Goal: Task Accomplishment & Management: Manage account settings

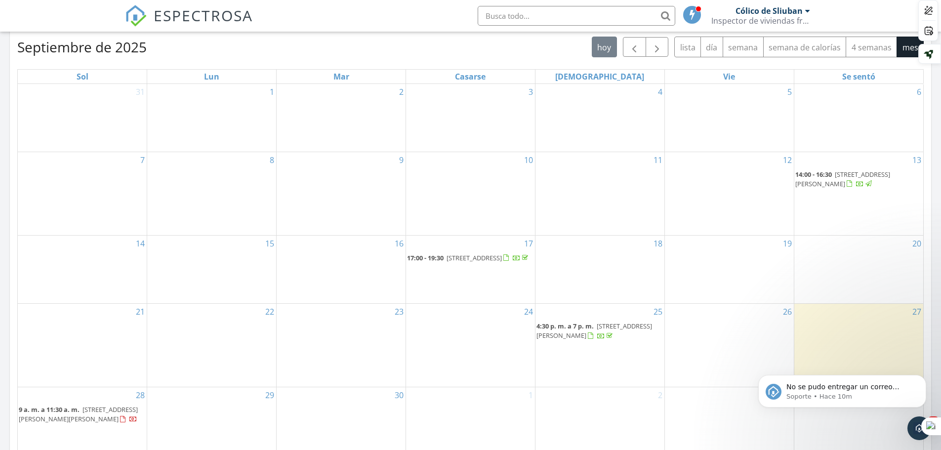
scroll to position [445, 0]
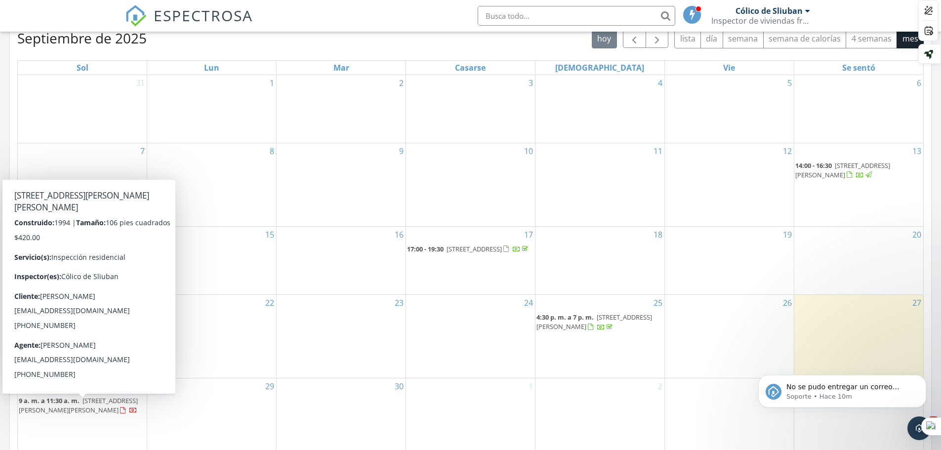
click at [120, 414] on div at bounding box center [122, 411] width 5 height 6
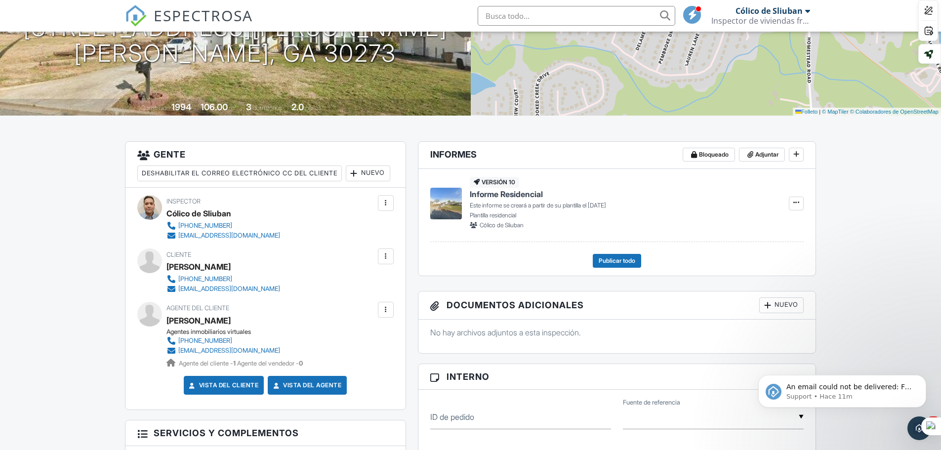
click at [383, 315] on div at bounding box center [386, 310] width 10 height 10
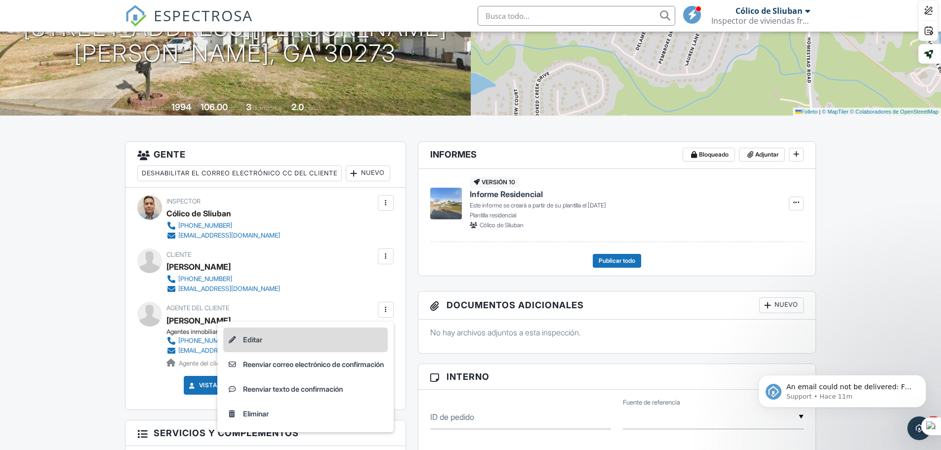
click at [261, 352] on li "Editar" at bounding box center [305, 340] width 165 height 25
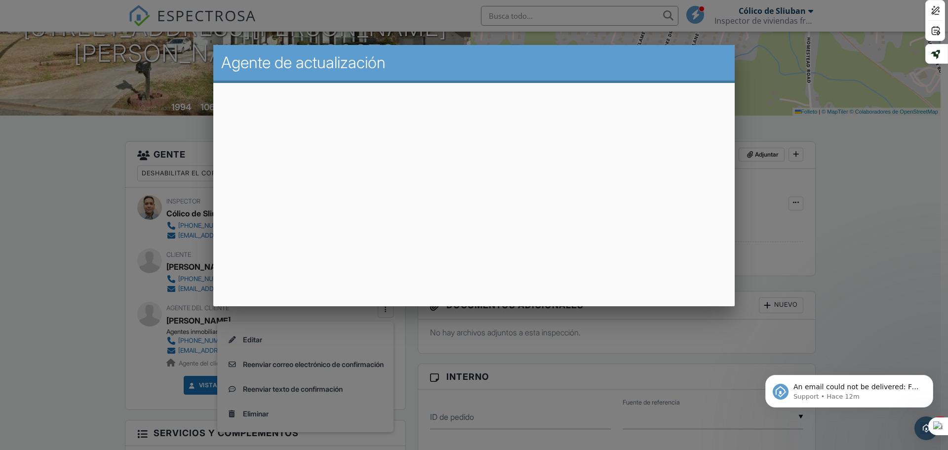
click at [913, 334] on div "An email could not be delivered: For more information, view Why emails don't ge…" at bounding box center [850, 346] width 182 height 124
click at [932, 379] on icon "Dismiss notification" at bounding box center [930, 377] width 5 height 5
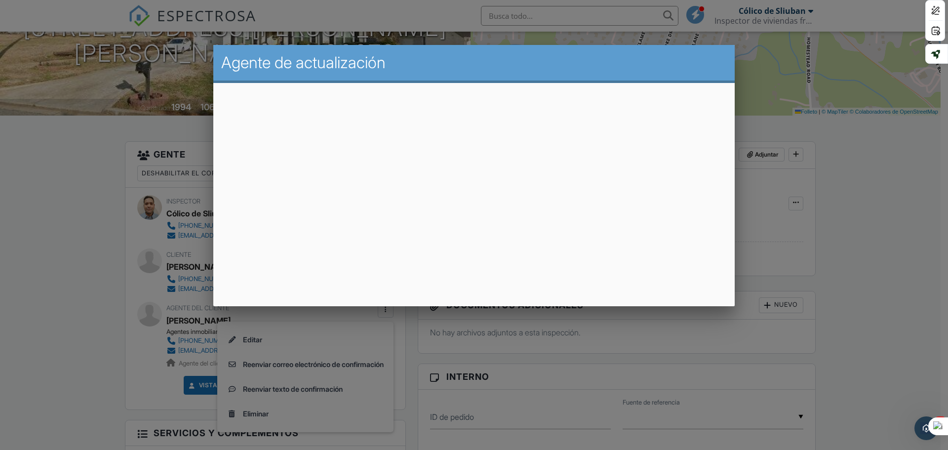
click at [891, 260] on div at bounding box center [474, 232] width 948 height 563
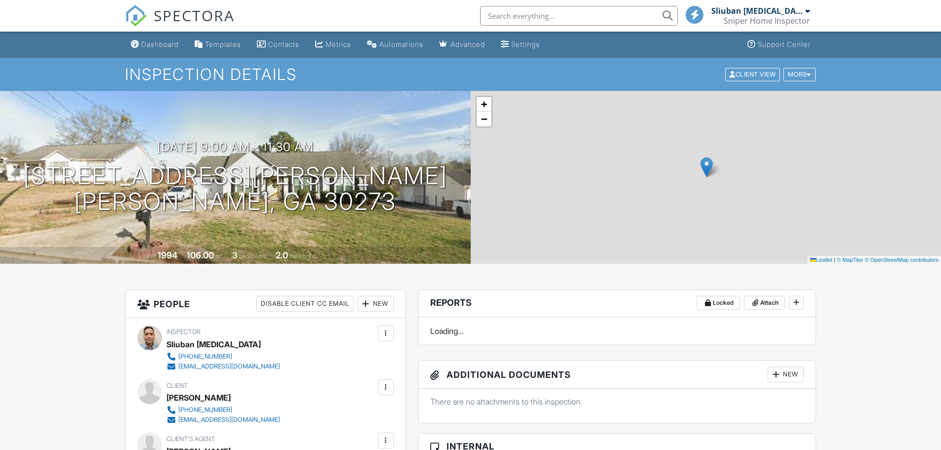
scroll to position [148, 0]
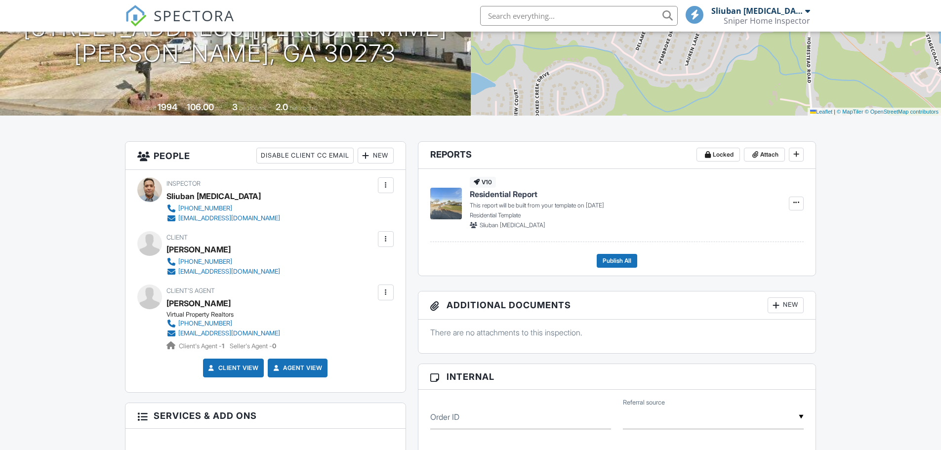
click at [385, 294] on div at bounding box center [386, 293] width 10 height 10
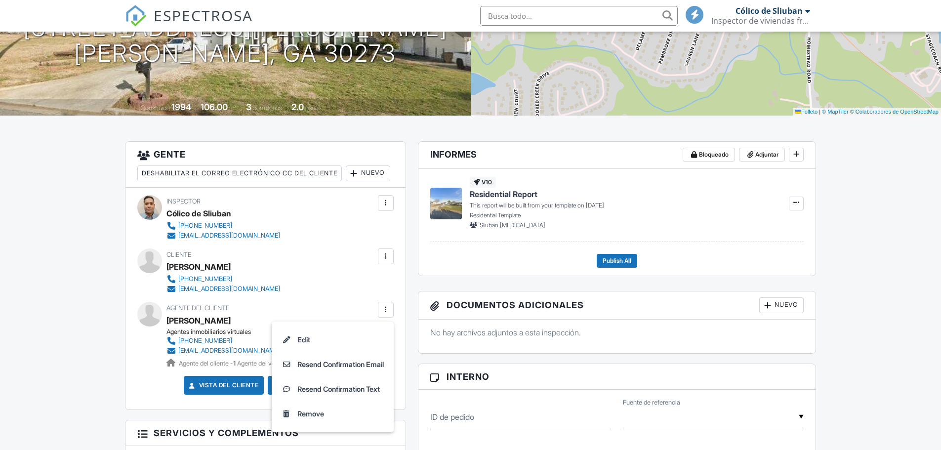
click at [384, 291] on div "Cliente Ricardo Flores 786-813-9335 ricardoflgr203@gmail.com" at bounding box center [265, 270] width 256 height 45
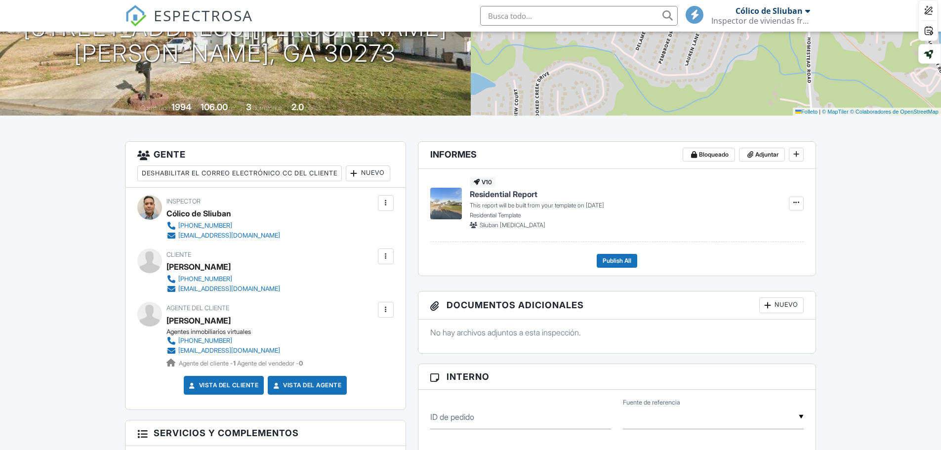
click at [386, 315] on div at bounding box center [386, 310] width 10 height 10
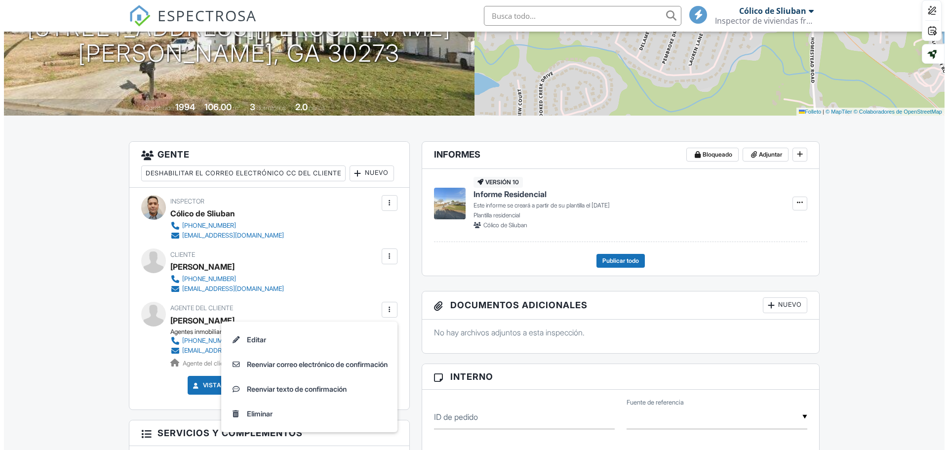
scroll to position [0, 0]
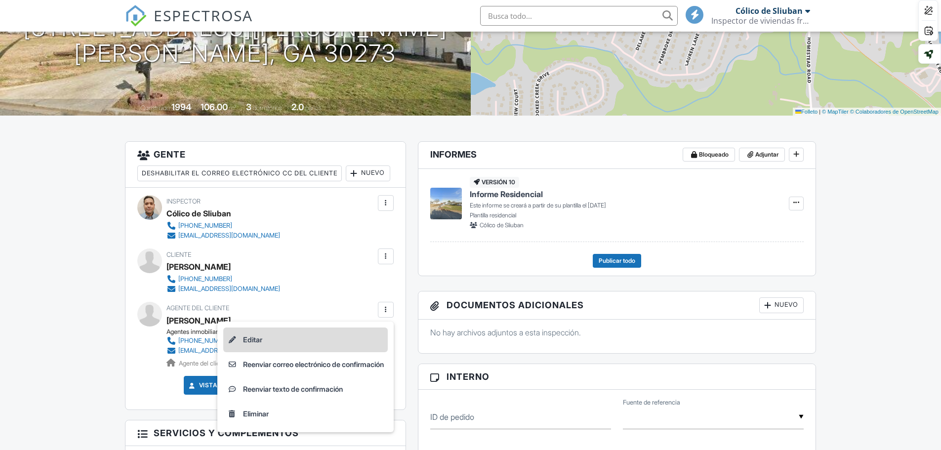
click at [250, 344] on font "Editar" at bounding box center [252, 339] width 19 height 8
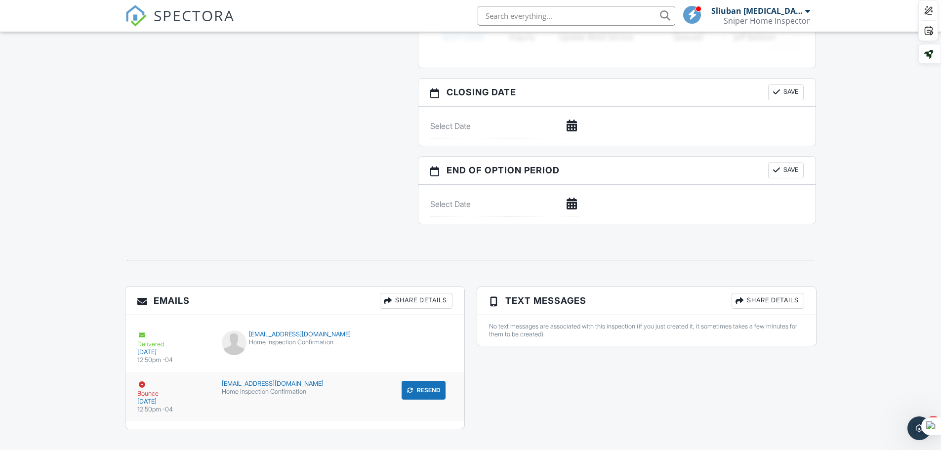
click at [428, 392] on button "Resend" at bounding box center [424, 390] width 44 height 19
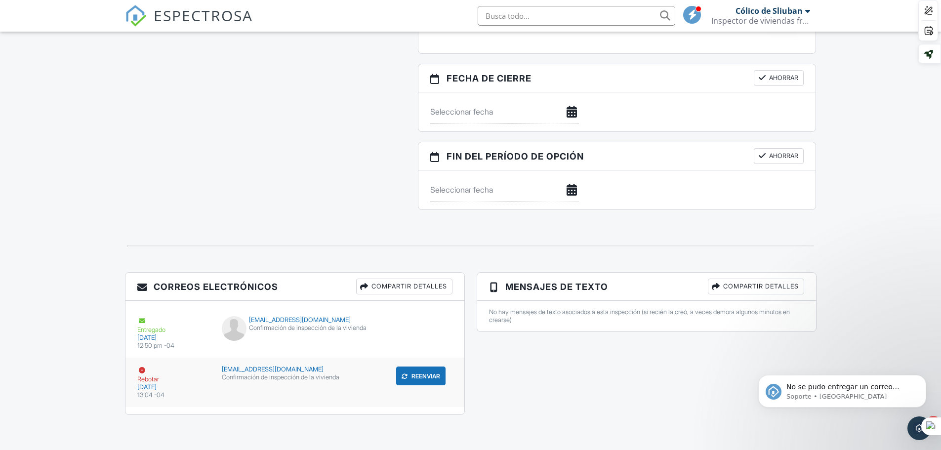
click at [294, 368] on font "[EMAIL_ADDRESS][DOMAIN_NAME]" at bounding box center [273, 369] width 102 height 7
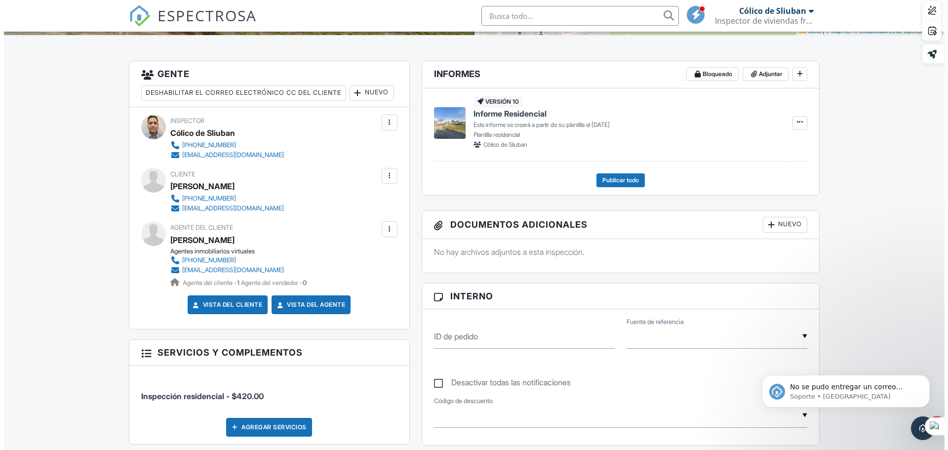
scroll to position [223, 0]
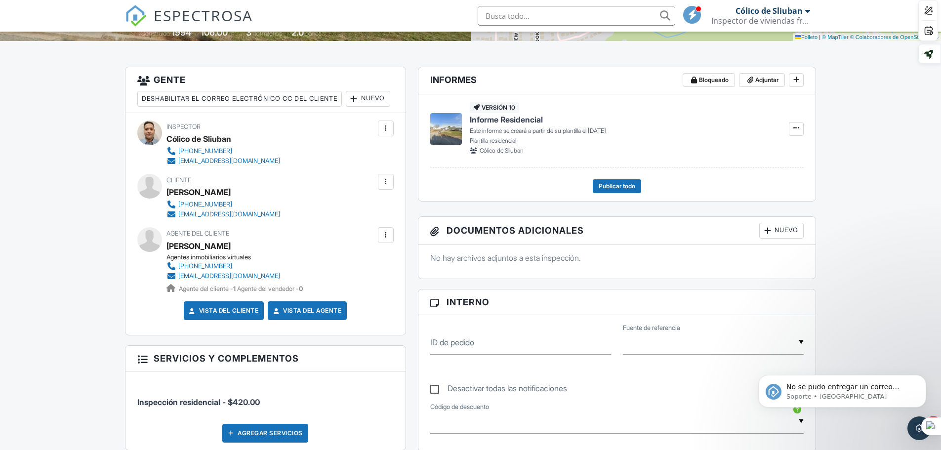
click at [386, 240] on div at bounding box center [386, 235] width 10 height 10
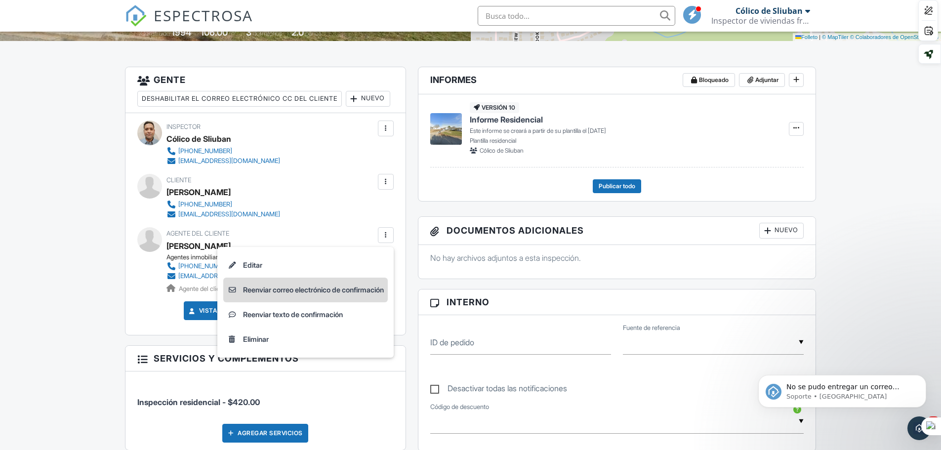
click at [313, 294] on font "Reenviar correo electrónico de confirmación" at bounding box center [313, 290] width 141 height 8
click at [0, 0] on div "To victorescalenterealtor@gmail.com CC Subject Home Inspection Confirmation Tex…" at bounding box center [0, 0] width 0 height 0
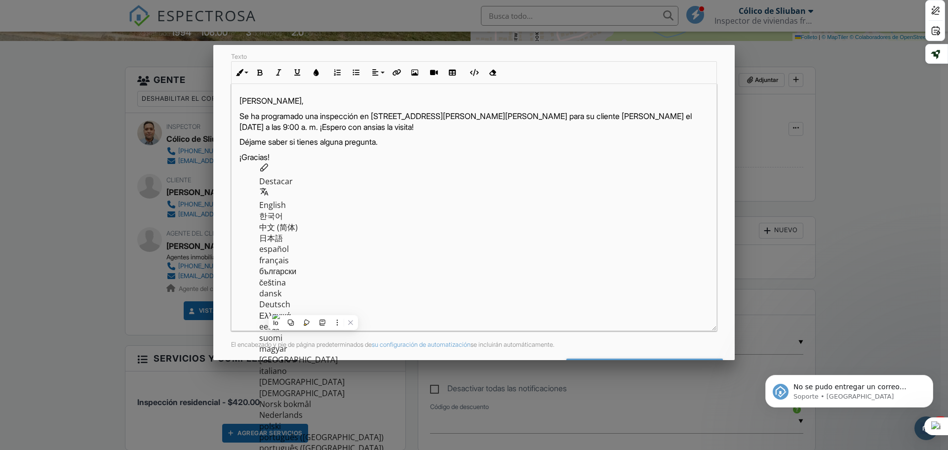
scroll to position [170, 0]
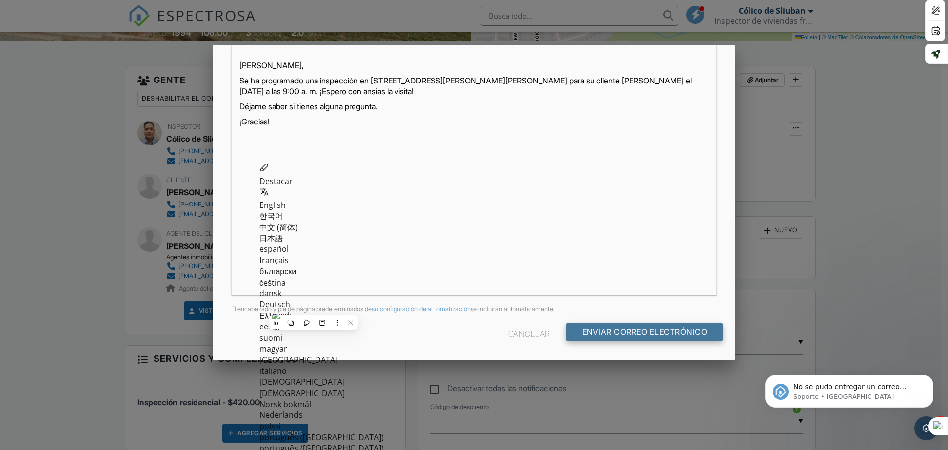
click at [633, 327] on input "Enviar correo electrónico" at bounding box center [645, 332] width 157 height 18
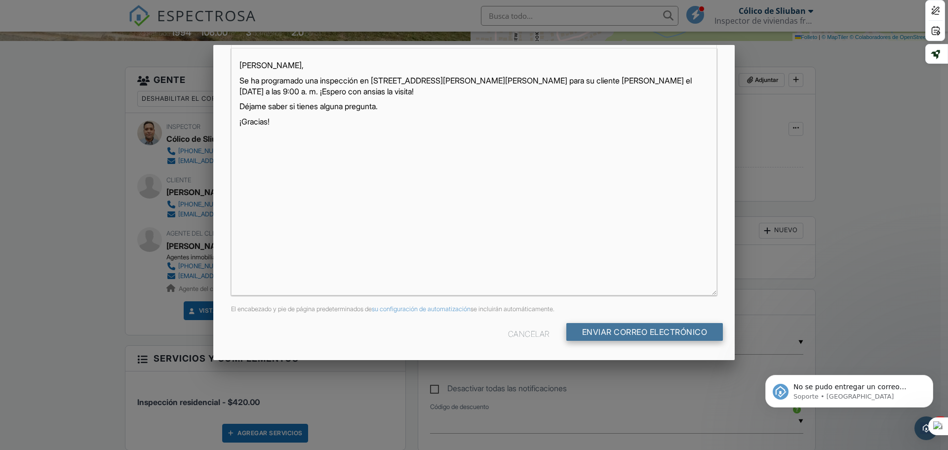
type input "Send Email"
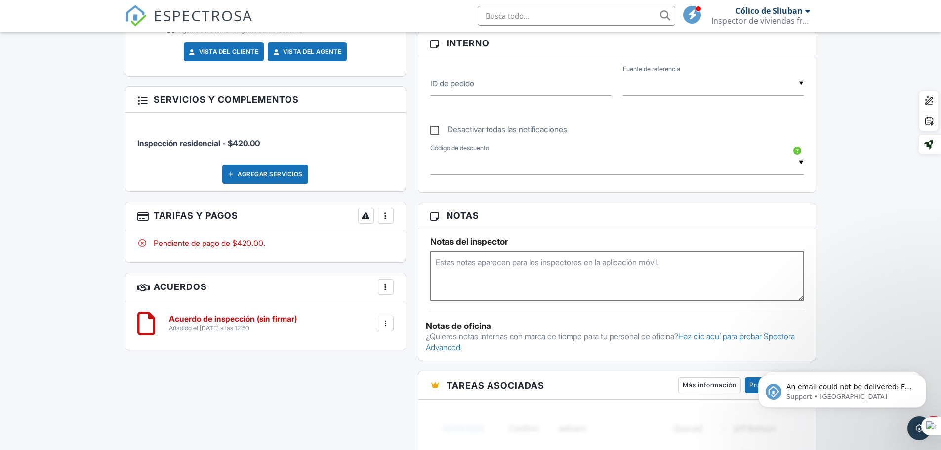
scroll to position [322, 0]
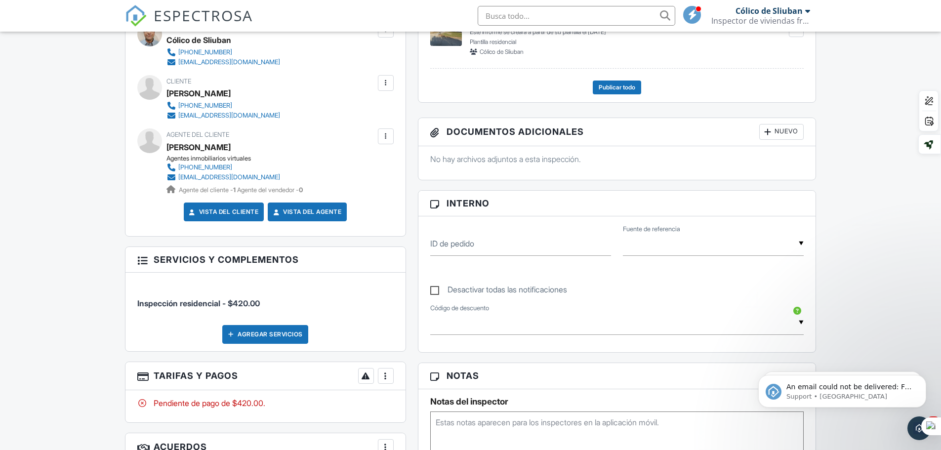
click at [388, 141] on div at bounding box center [386, 136] width 10 height 10
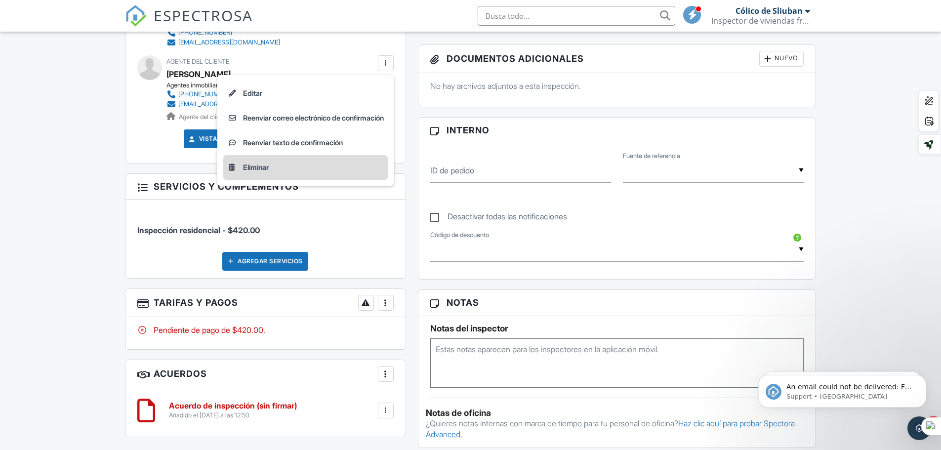
scroll to position [395, 0]
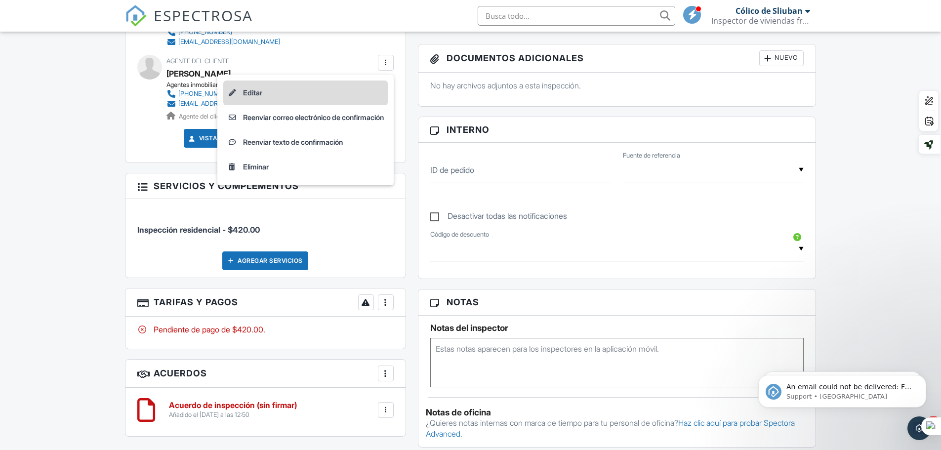
click at [253, 105] on li "Editar" at bounding box center [305, 93] width 165 height 25
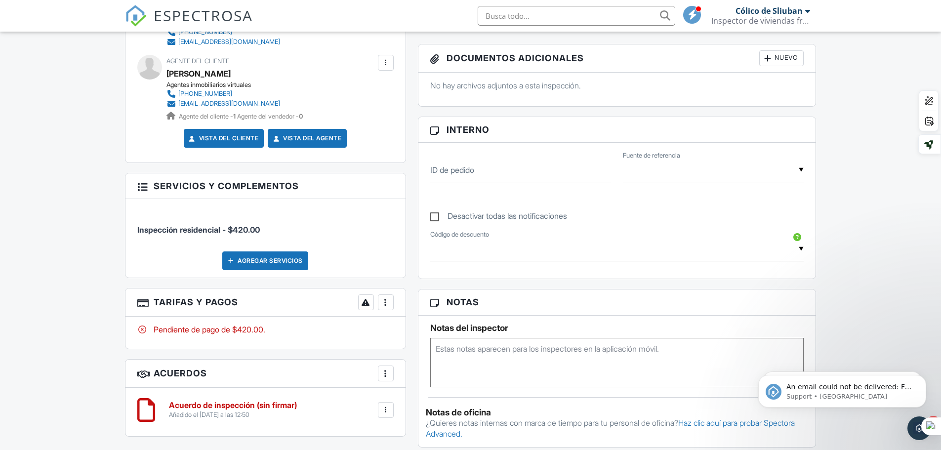
click at [389, 68] on div at bounding box center [386, 63] width 10 height 10
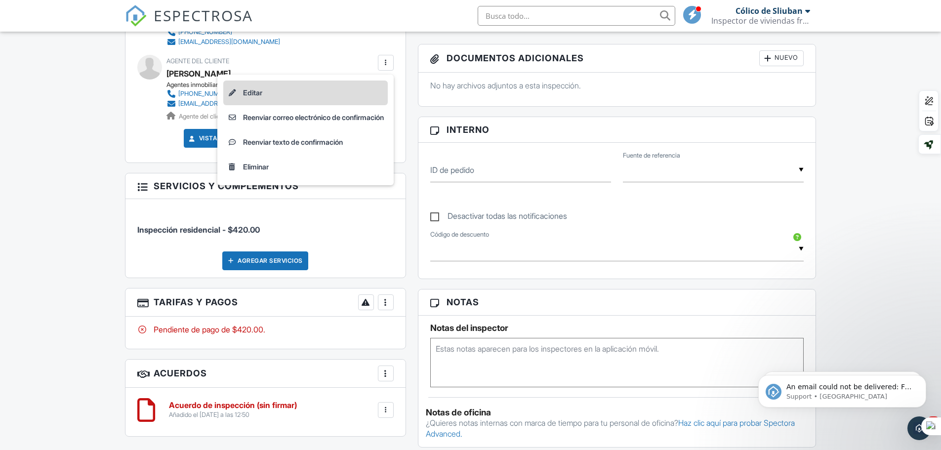
click at [247, 97] on font "Editar" at bounding box center [252, 92] width 19 height 8
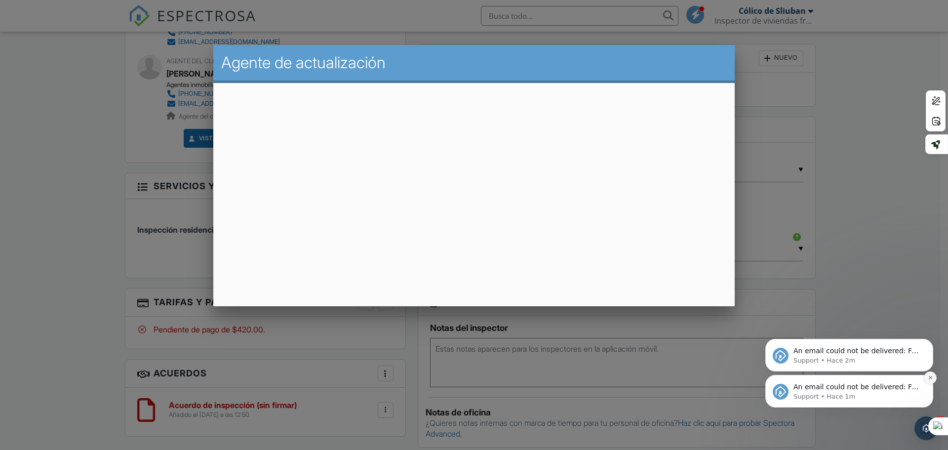
click at [930, 375] on icon "Dismiss notification" at bounding box center [930, 377] width 5 height 5
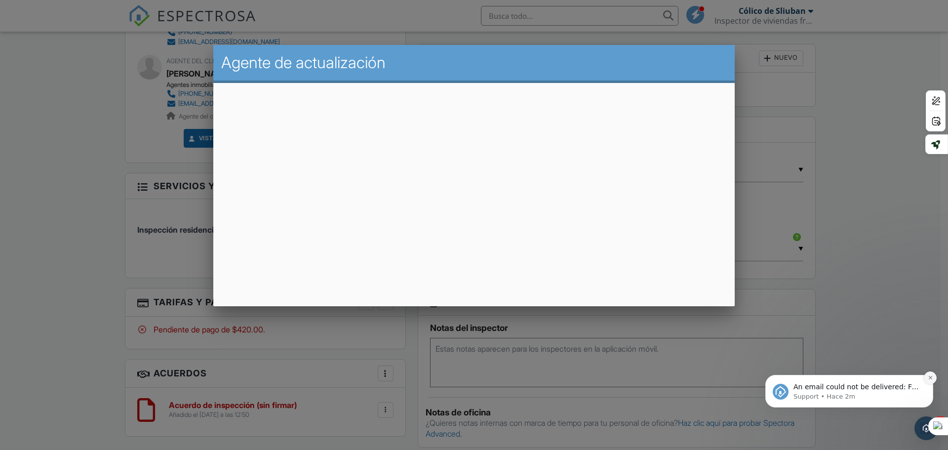
click at [929, 380] on icon "Dismiss notification" at bounding box center [930, 377] width 5 height 5
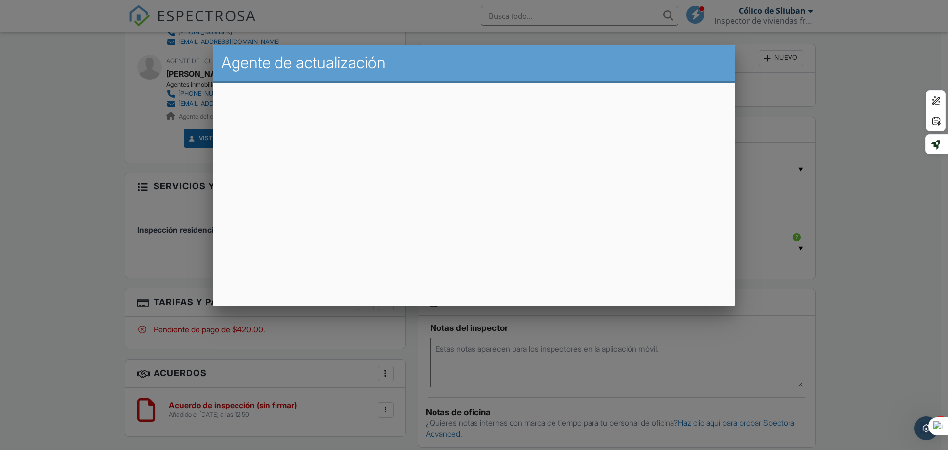
click at [879, 148] on div at bounding box center [474, 232] width 948 height 563
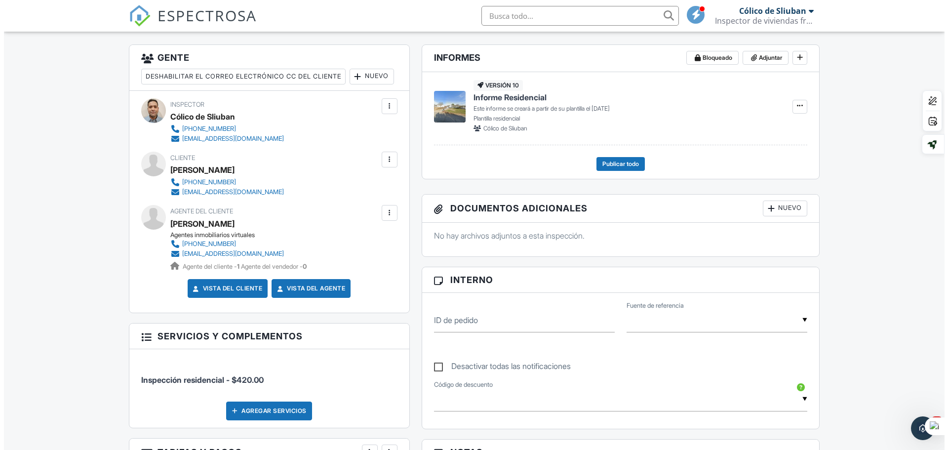
scroll to position [247, 0]
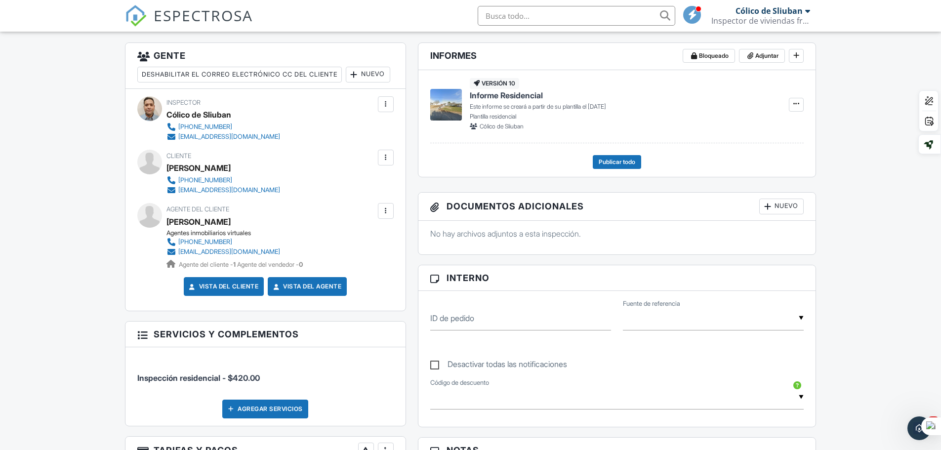
click at [385, 216] on div at bounding box center [386, 211] width 10 height 10
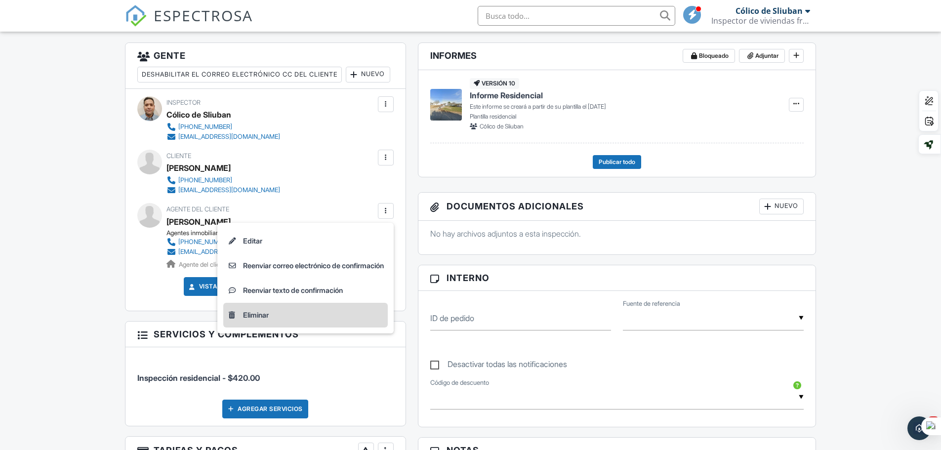
click at [245, 319] on font "Eliminar" at bounding box center [256, 315] width 26 height 8
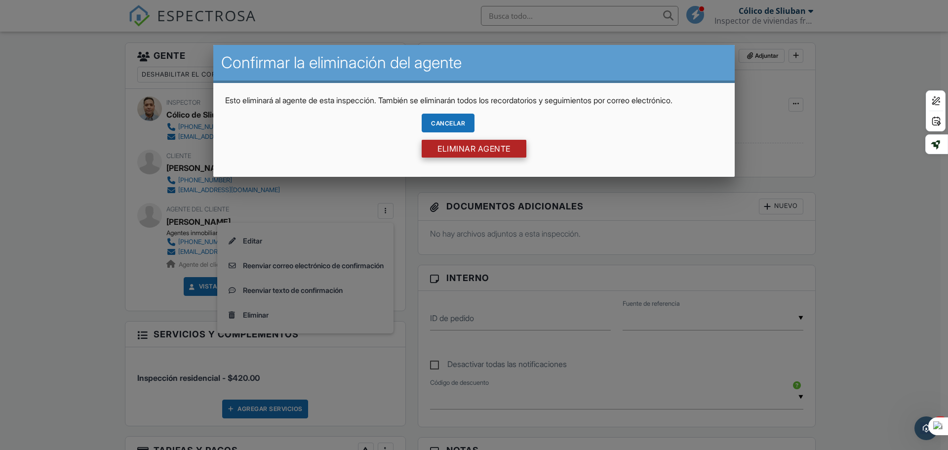
click at [470, 146] on input "Eliminar agente" at bounding box center [474, 149] width 105 height 18
click at [0, 0] on div at bounding box center [0, 0] width 0 height 0
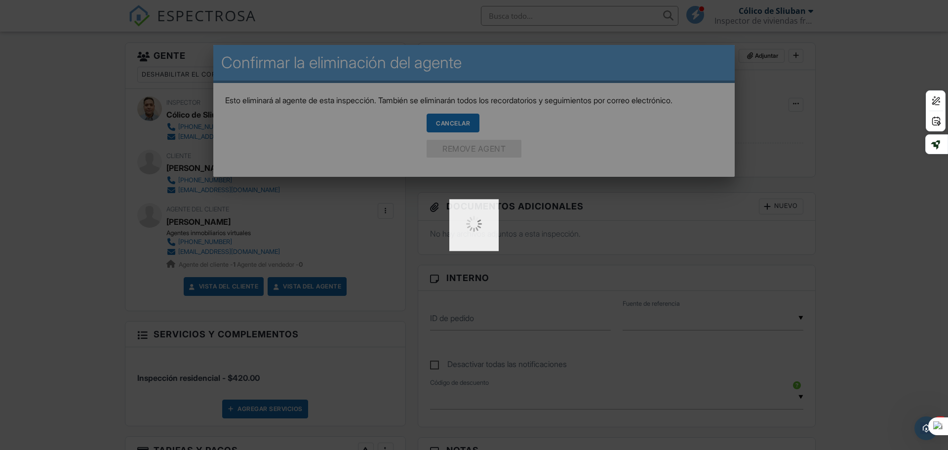
type input "Remove Agent"
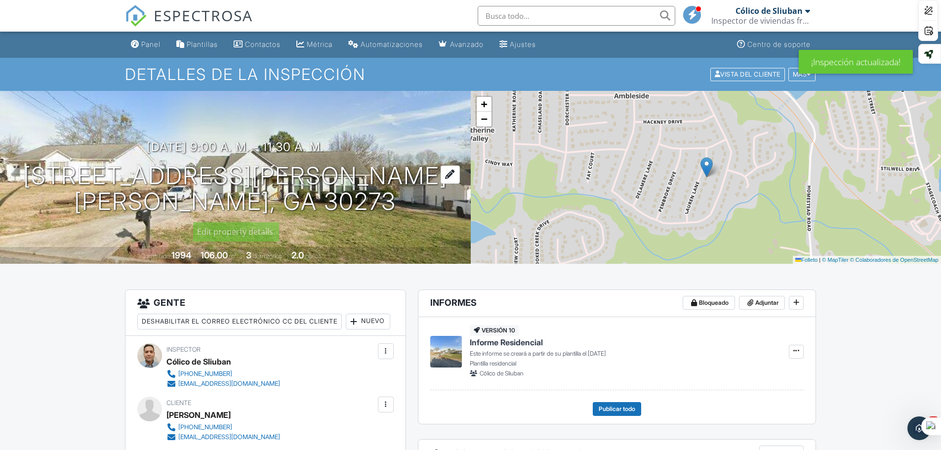
click at [441, 171] on div at bounding box center [450, 174] width 19 height 18
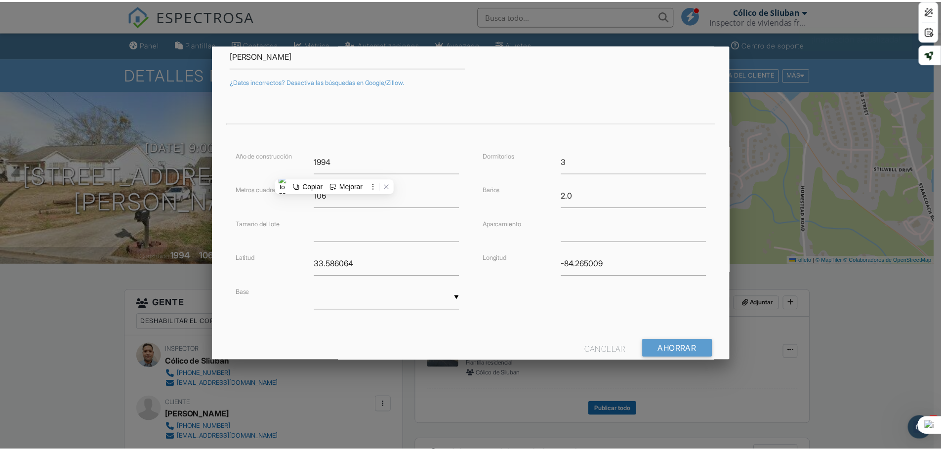
scroll to position [179, 0]
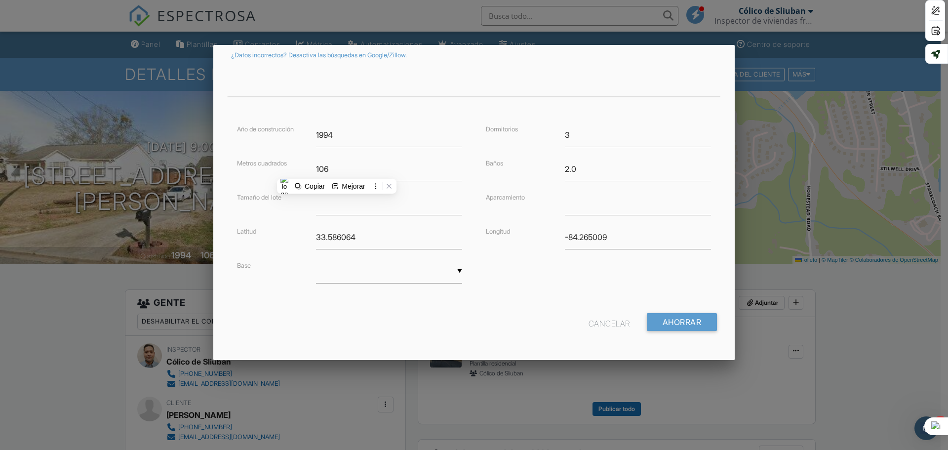
click at [869, 325] on div at bounding box center [474, 232] width 948 height 563
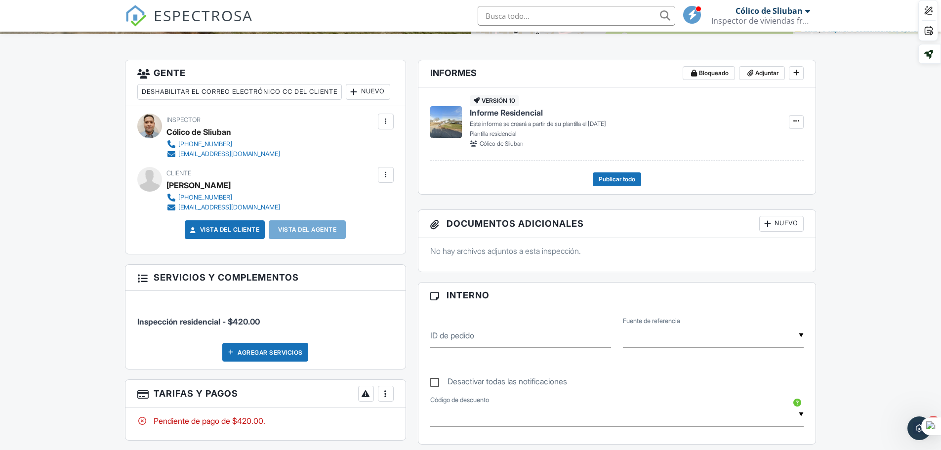
scroll to position [223, 0]
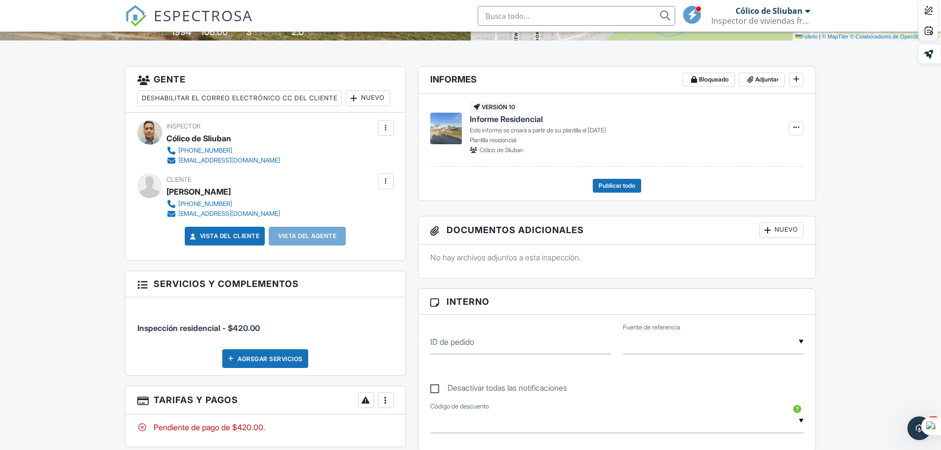
click at [383, 186] on div at bounding box center [386, 181] width 10 height 10
click at [382, 186] on div at bounding box center [386, 181] width 10 height 10
click at [387, 186] on div at bounding box center [386, 181] width 10 height 10
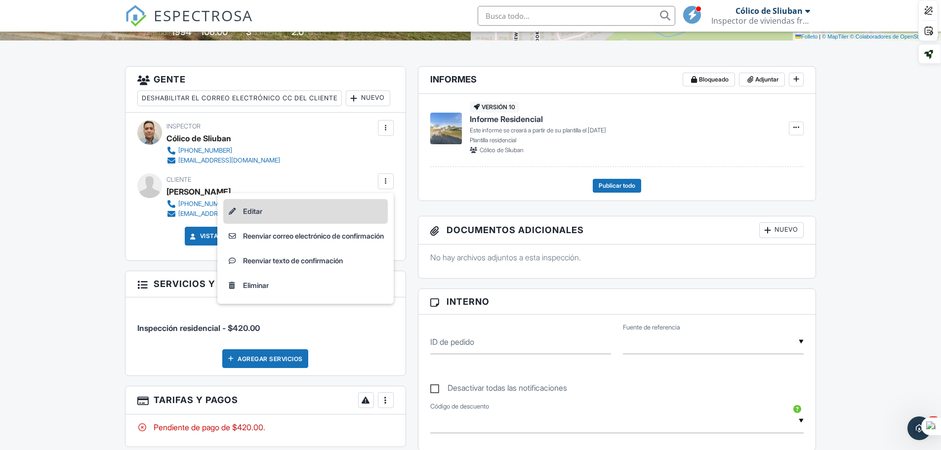
click at [265, 224] on li "Editar" at bounding box center [305, 211] width 165 height 25
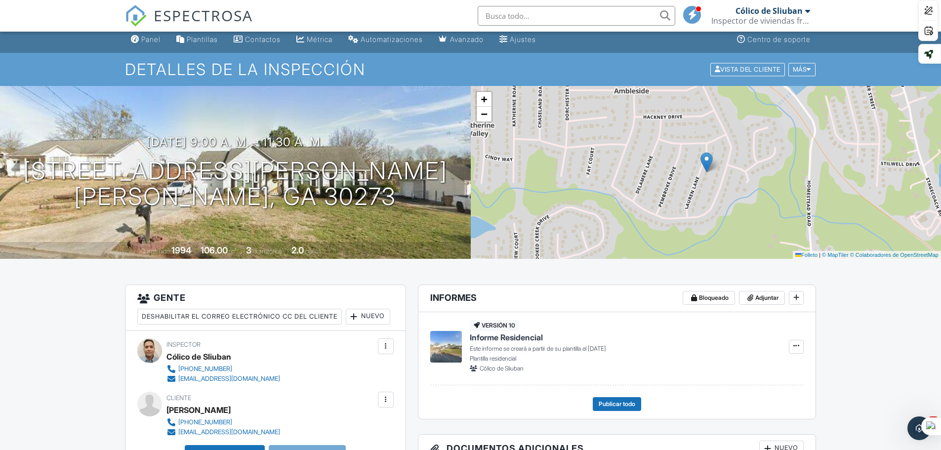
scroll to position [0, 0]
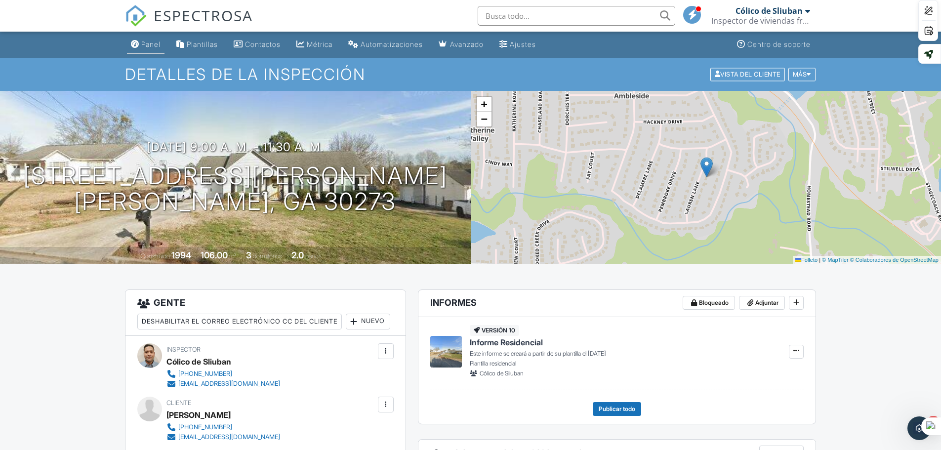
click at [150, 39] on link "Panel" at bounding box center [146, 45] width 38 height 18
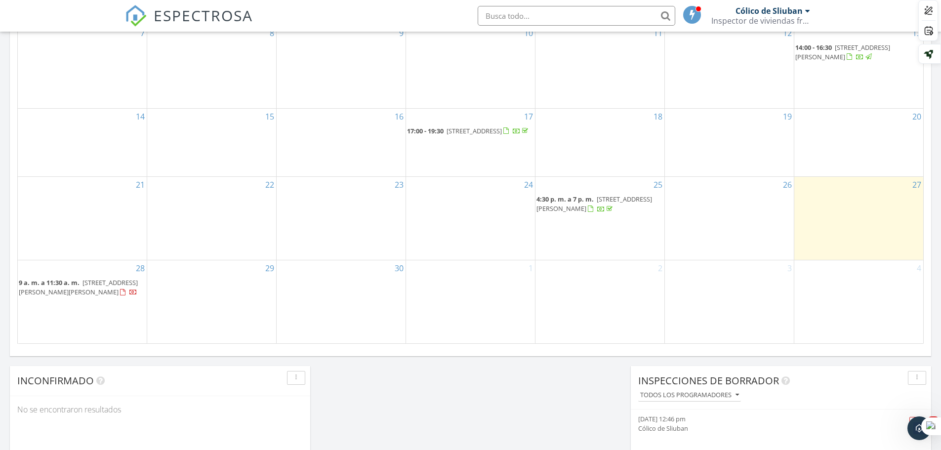
click at [120, 297] on div at bounding box center [128, 292] width 17 height 9
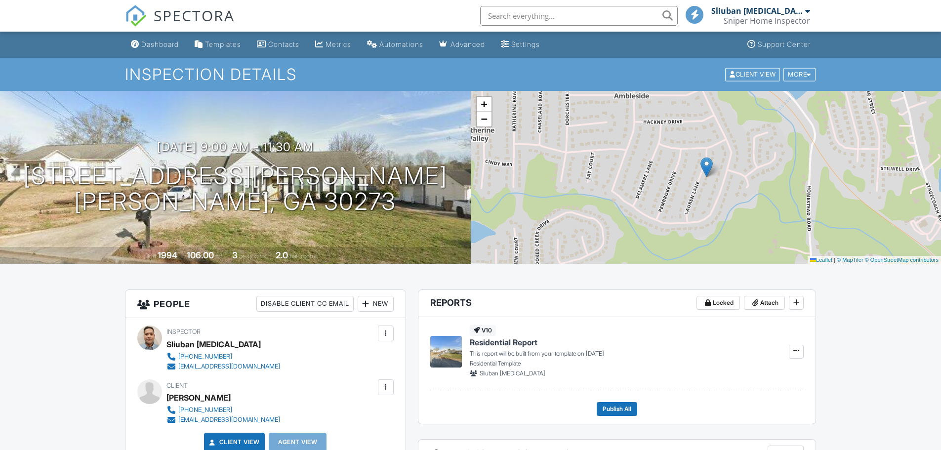
click at [377, 296] on div "New" at bounding box center [376, 304] width 36 height 16
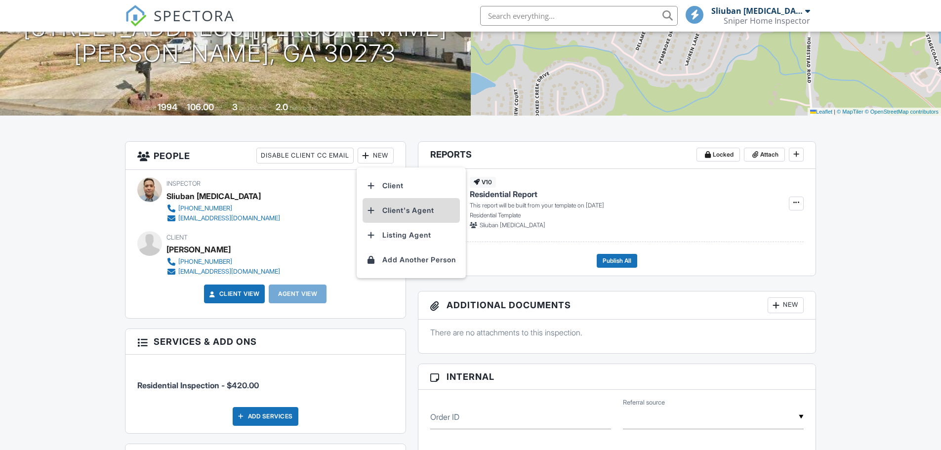
click at [396, 211] on li "Client's Agent" at bounding box center [411, 210] width 97 height 25
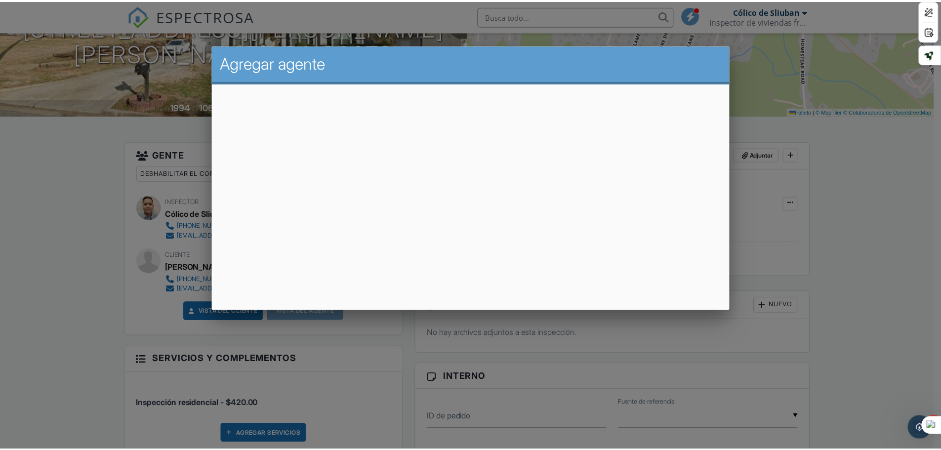
scroll to position [0, 0]
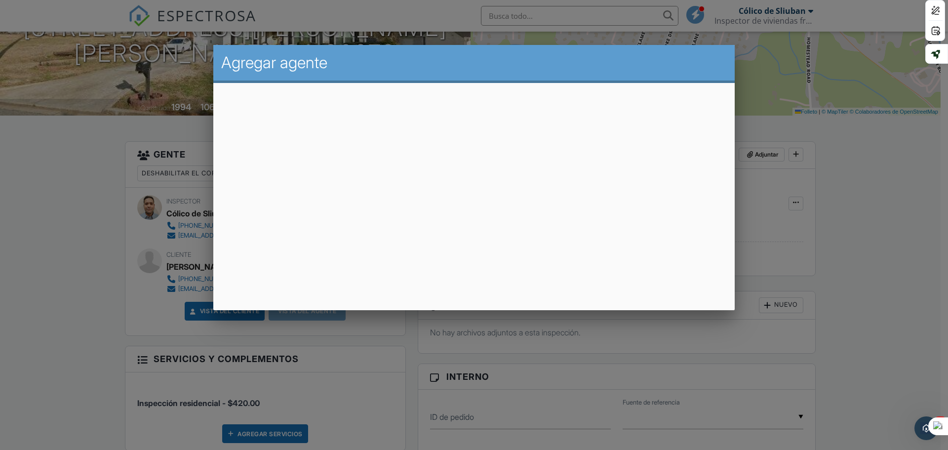
click at [876, 256] on div at bounding box center [474, 232] width 948 height 563
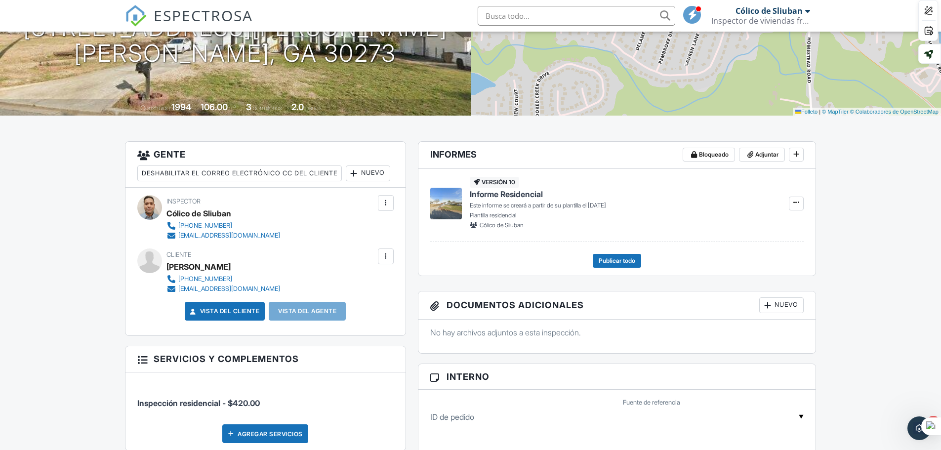
click at [504, 14] on input "text" at bounding box center [577, 16] width 198 height 20
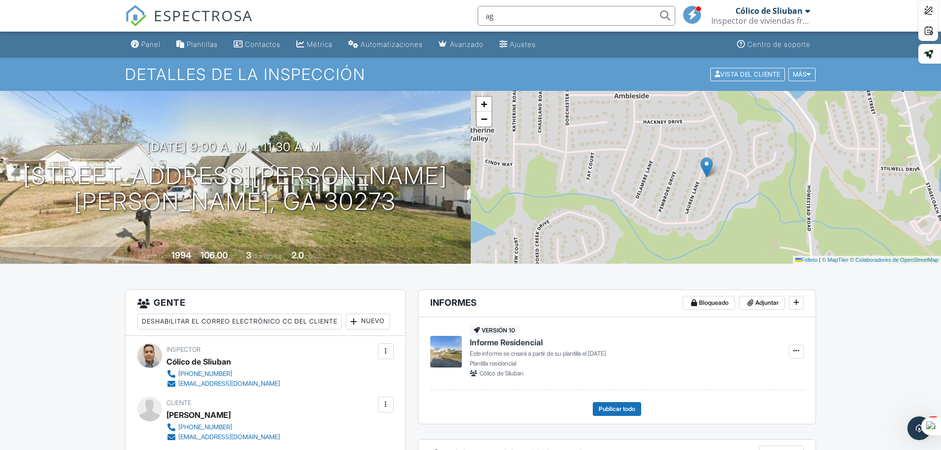
type input "a"
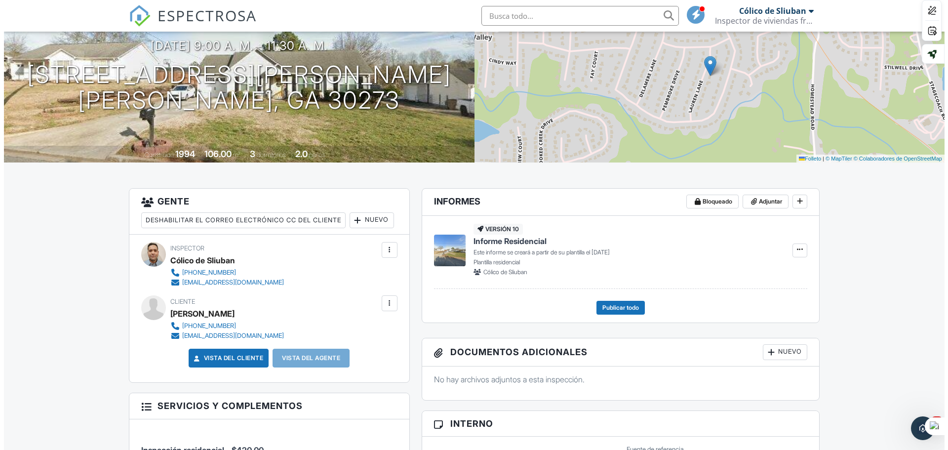
scroll to position [148, 0]
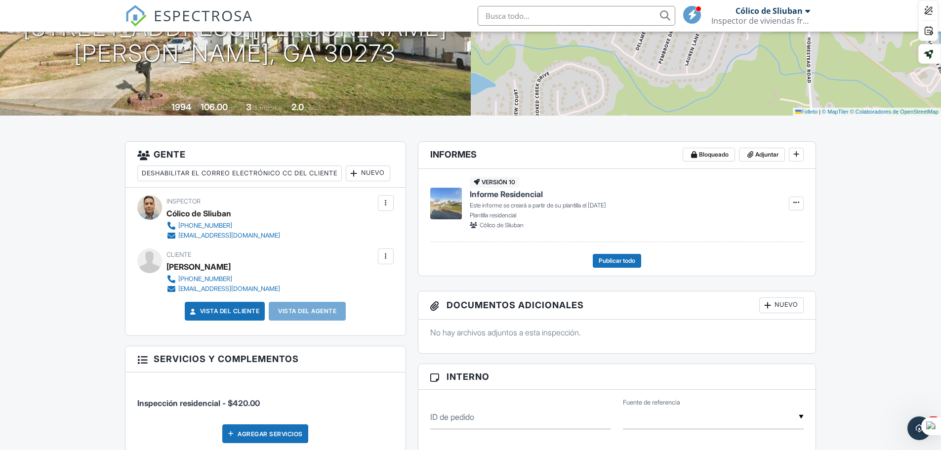
click at [361, 176] on font "Nuevo" at bounding box center [373, 172] width 24 height 7
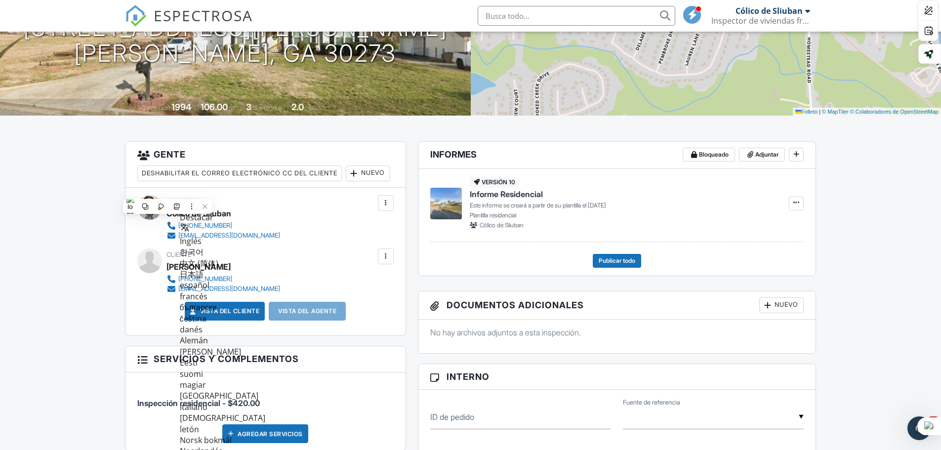
click at [349, 178] on div at bounding box center [354, 173] width 10 height 10
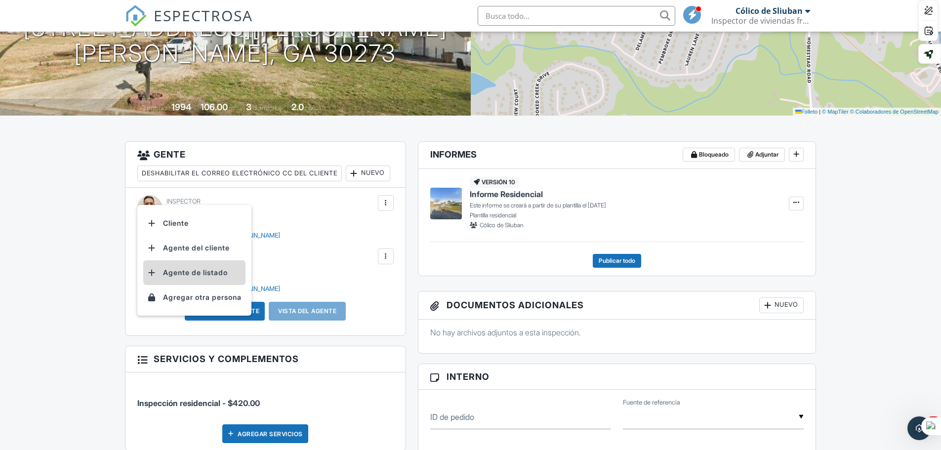
click at [213, 278] on font "Agente de listado" at bounding box center [195, 273] width 65 height 12
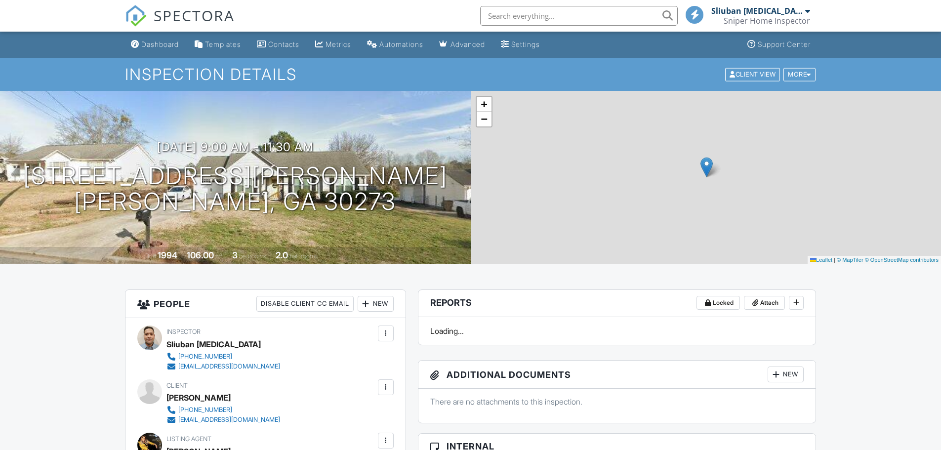
click at [385, 436] on div at bounding box center [386, 441] width 10 height 10
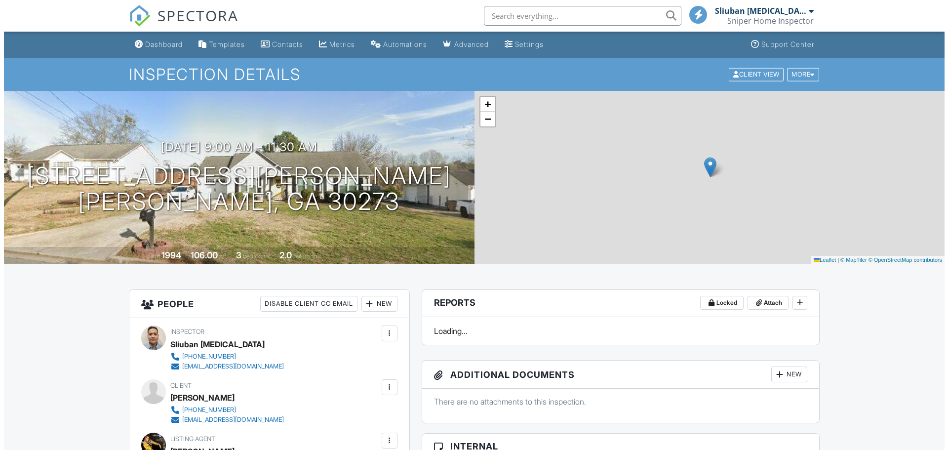
scroll to position [148, 0]
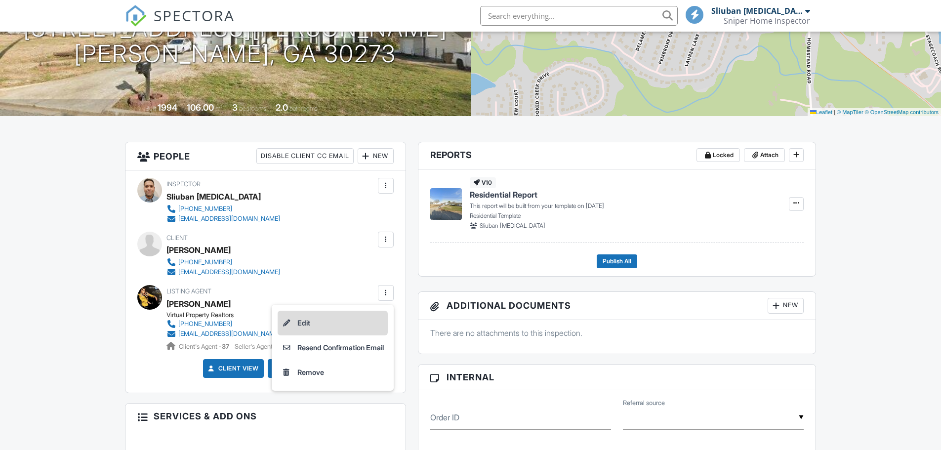
click at [304, 327] on li "Edit" at bounding box center [333, 323] width 110 height 25
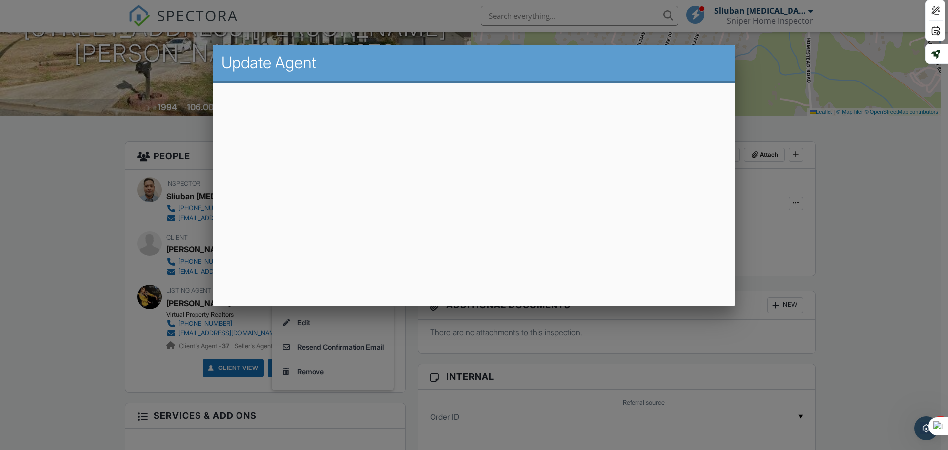
scroll to position [0, 0]
click at [906, 234] on div at bounding box center [474, 232] width 948 height 563
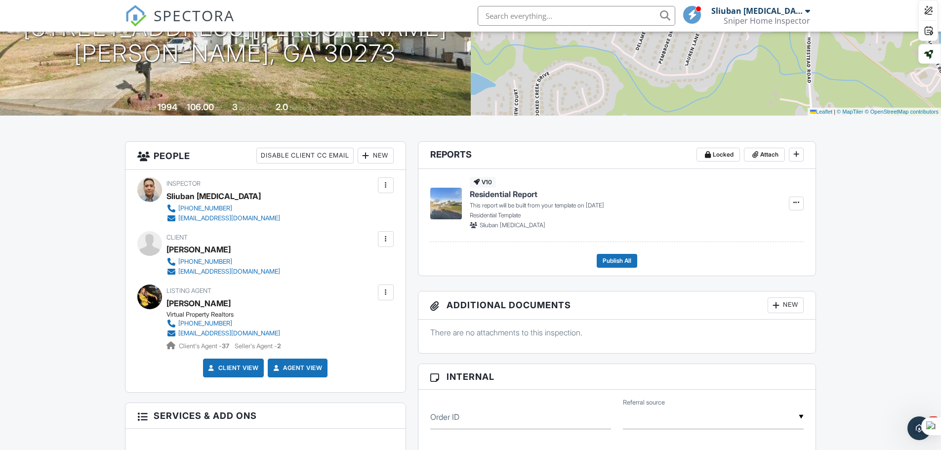
click at [385, 292] on div at bounding box center [386, 293] width 10 height 10
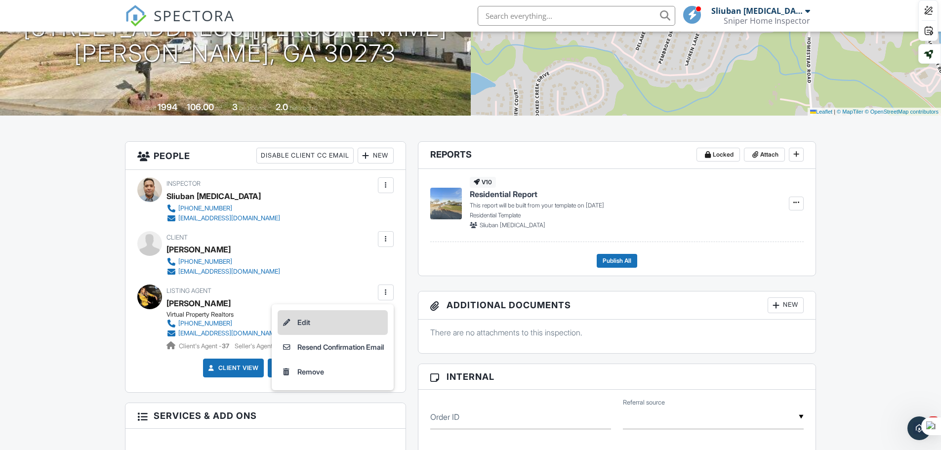
click at [311, 318] on li "Edit" at bounding box center [333, 322] width 110 height 25
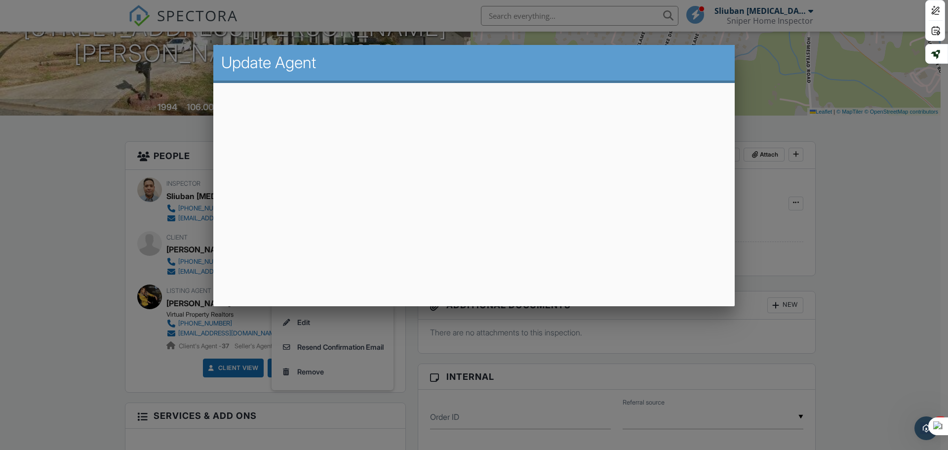
click at [857, 252] on div at bounding box center [474, 232] width 948 height 563
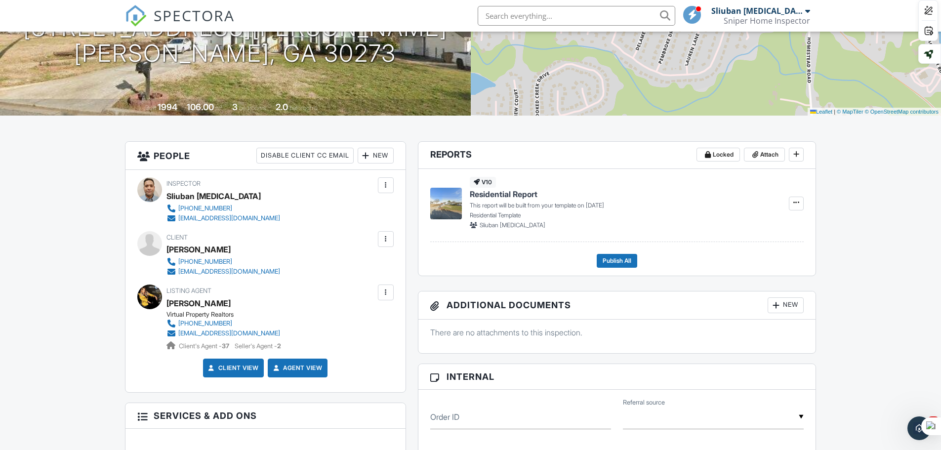
click at [387, 291] on div at bounding box center [386, 293] width 10 height 10
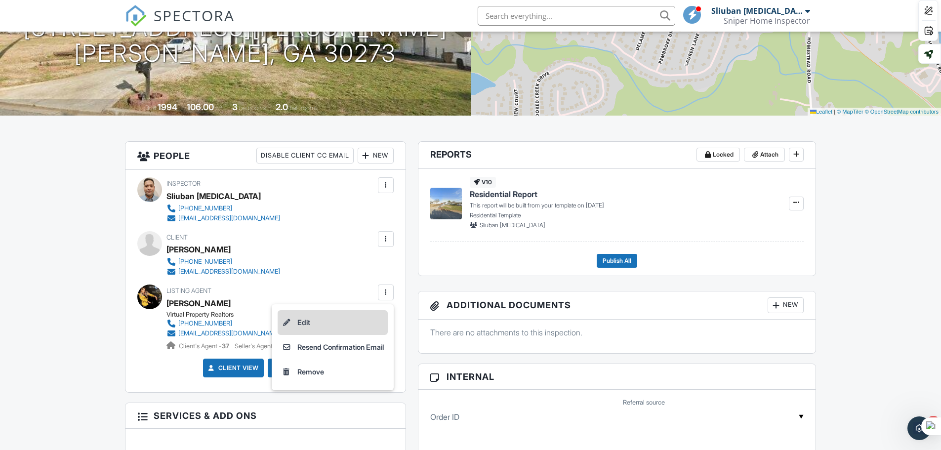
click at [308, 318] on li "Edit" at bounding box center [333, 322] width 110 height 25
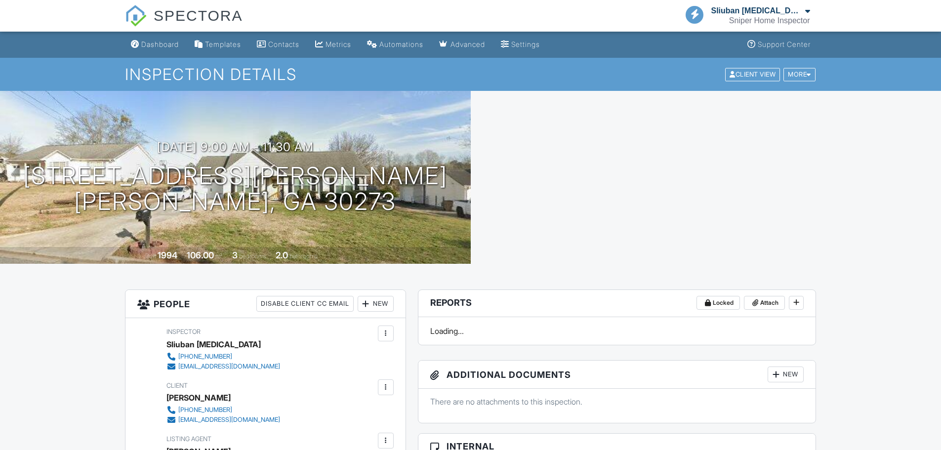
click at [383, 436] on div at bounding box center [386, 441] width 10 height 10
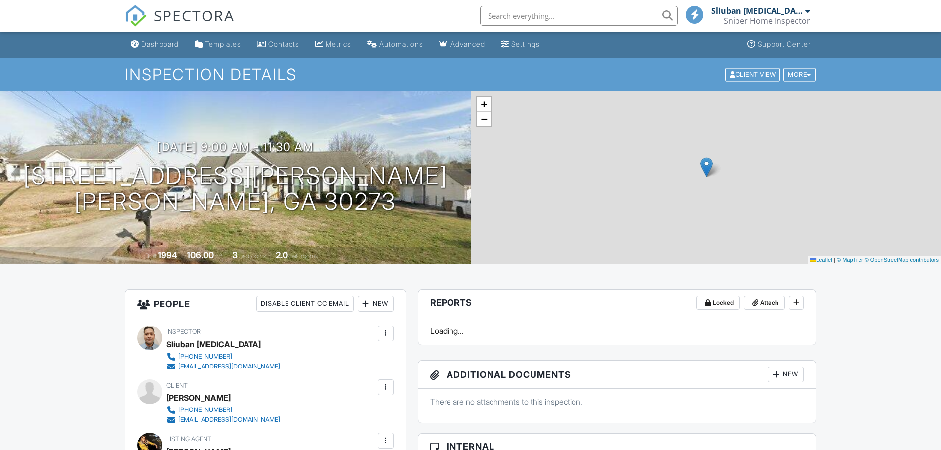
scroll to position [149, 0]
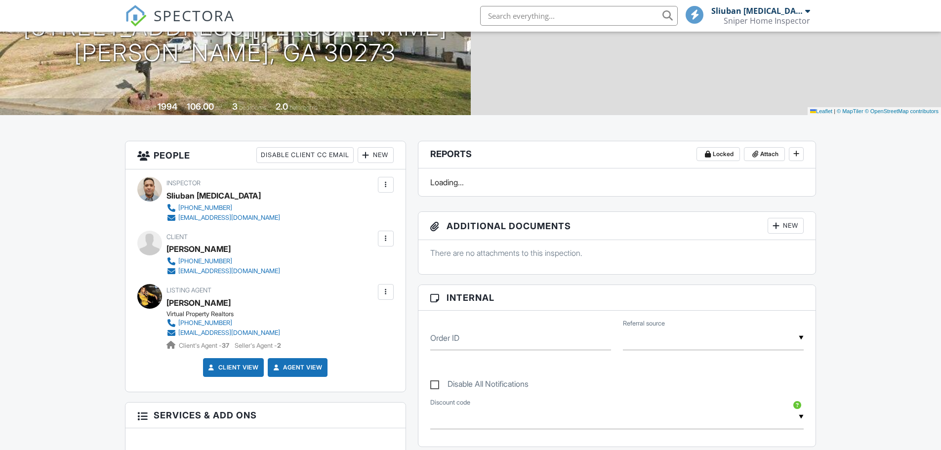
click at [387, 294] on div at bounding box center [386, 292] width 10 height 10
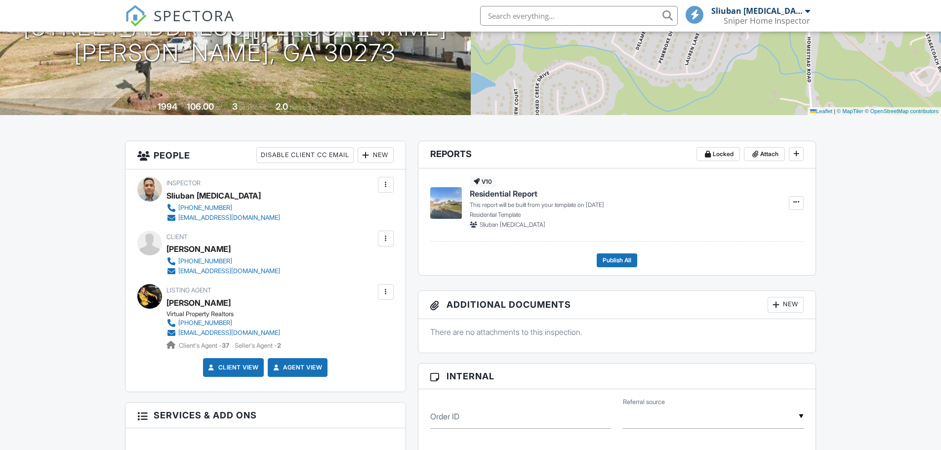
click at [389, 291] on div at bounding box center [386, 292] width 10 height 10
click at [387, 292] on div at bounding box center [386, 292] width 10 height 10
click at [388, 287] on div at bounding box center [386, 292] width 10 height 10
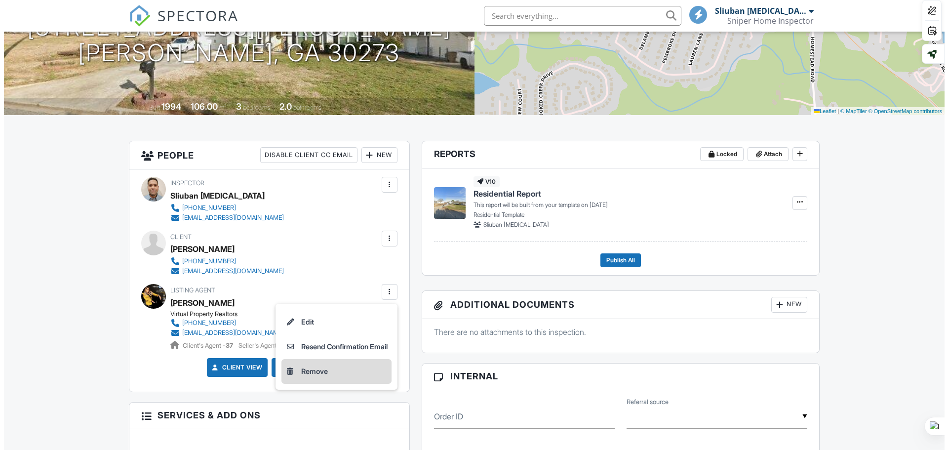
scroll to position [148, 0]
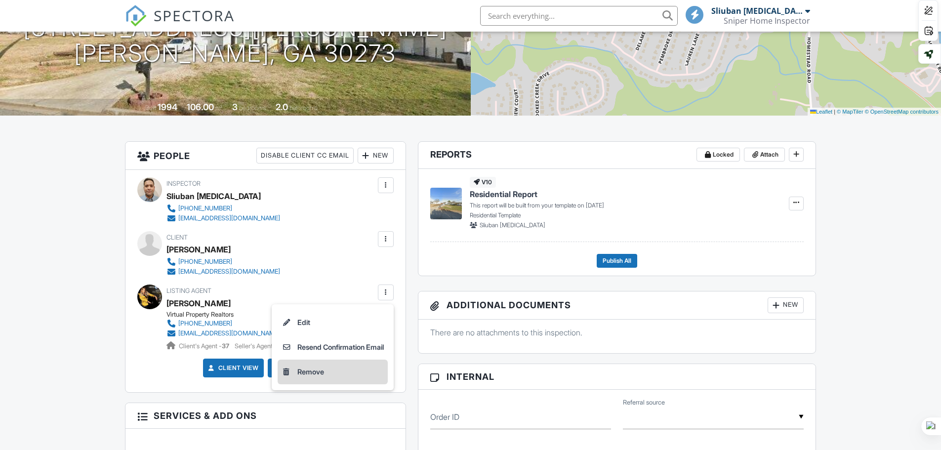
click at [313, 371] on li "Remove" at bounding box center [333, 372] width 110 height 25
click at [0, 0] on p "This will remove the agent from this inspection. All email reminders and follow…" at bounding box center [0, 0] width 0 height 0
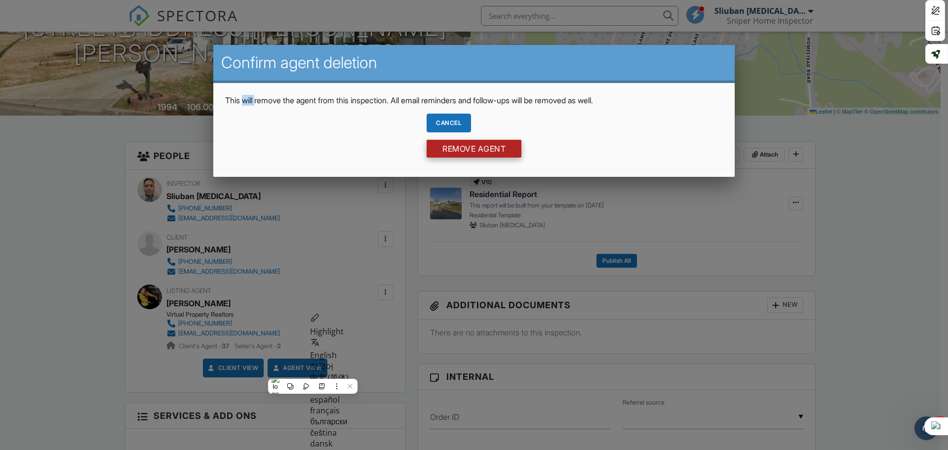
scroll to position [0, 0]
click at [466, 148] on input "Remove Agent" at bounding box center [474, 149] width 95 height 18
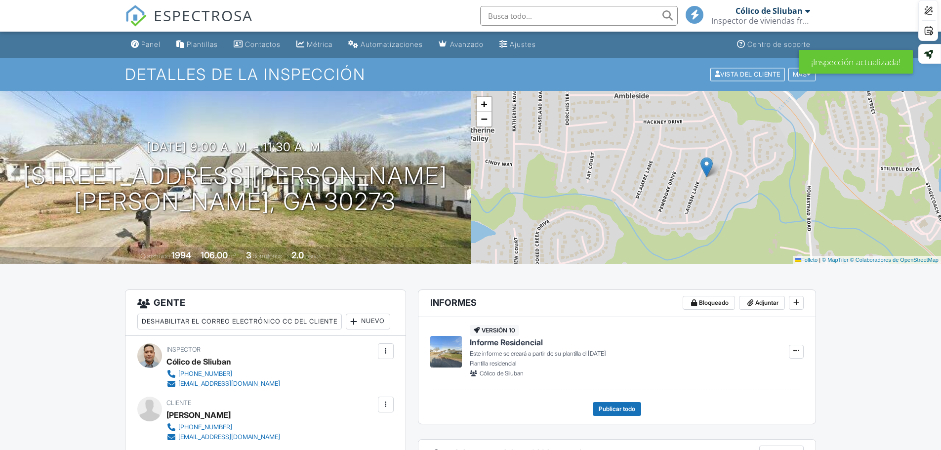
click at [523, 10] on input "text" at bounding box center [579, 16] width 198 height 20
click at [518, 10] on input "text" at bounding box center [579, 16] width 198 height 20
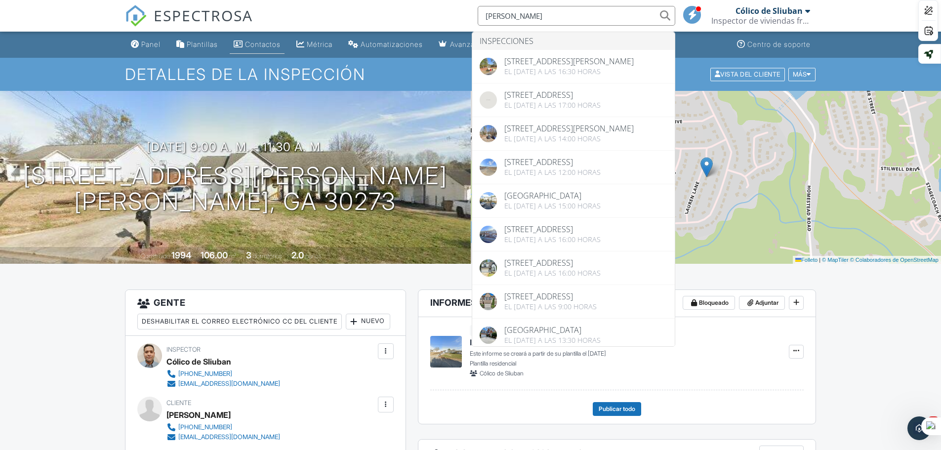
type input "nidia"
click at [267, 44] on font "Contactos" at bounding box center [263, 44] width 36 height 8
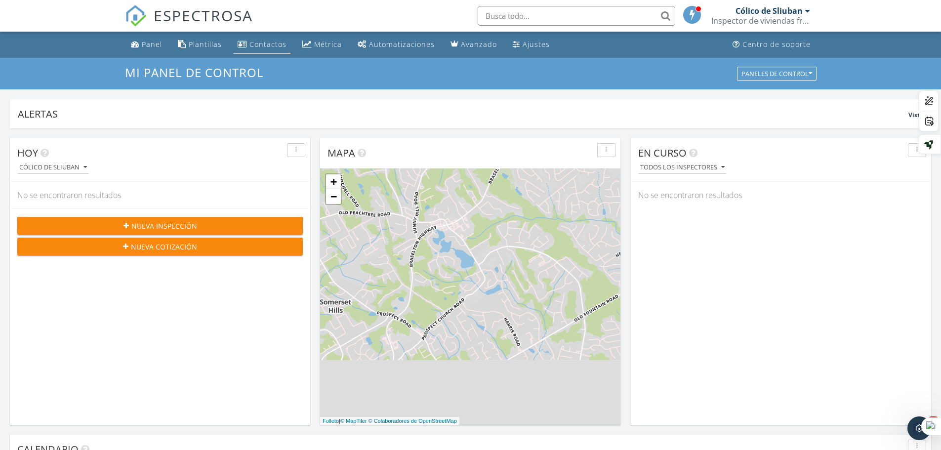
click at [256, 42] on font "Contactos" at bounding box center [267, 44] width 37 height 9
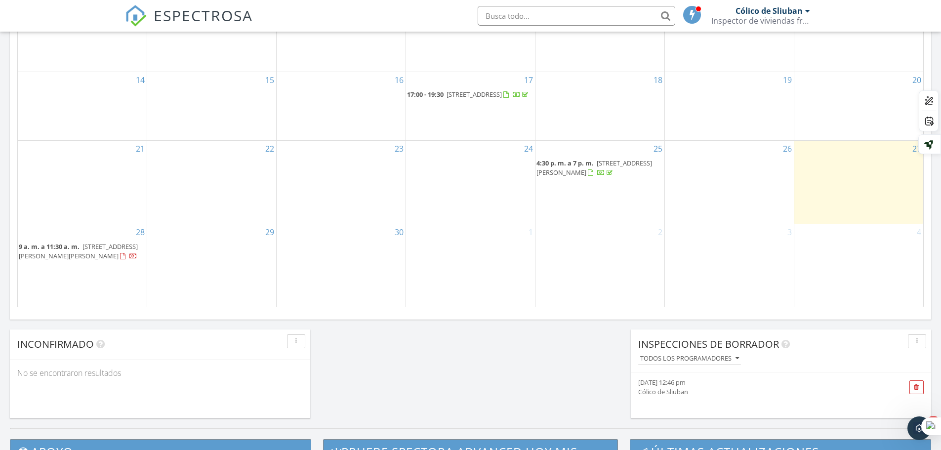
scroll to position [593, 0]
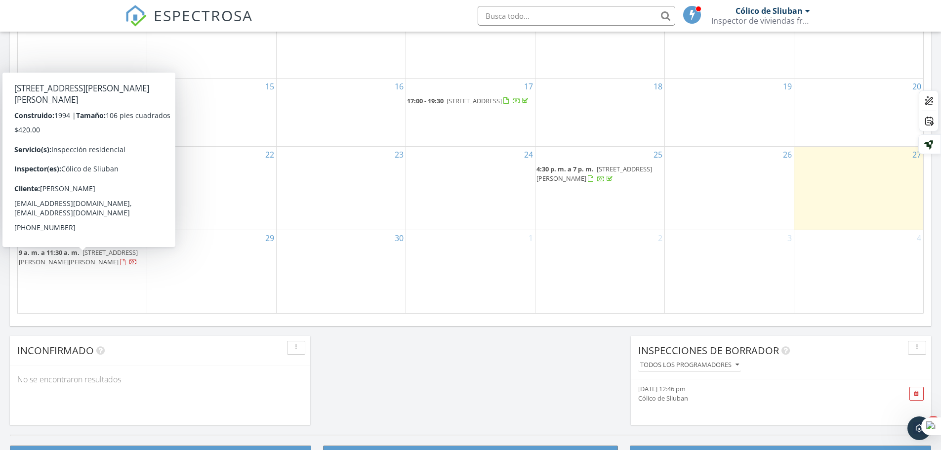
click at [120, 266] on div at bounding box center [122, 262] width 5 height 6
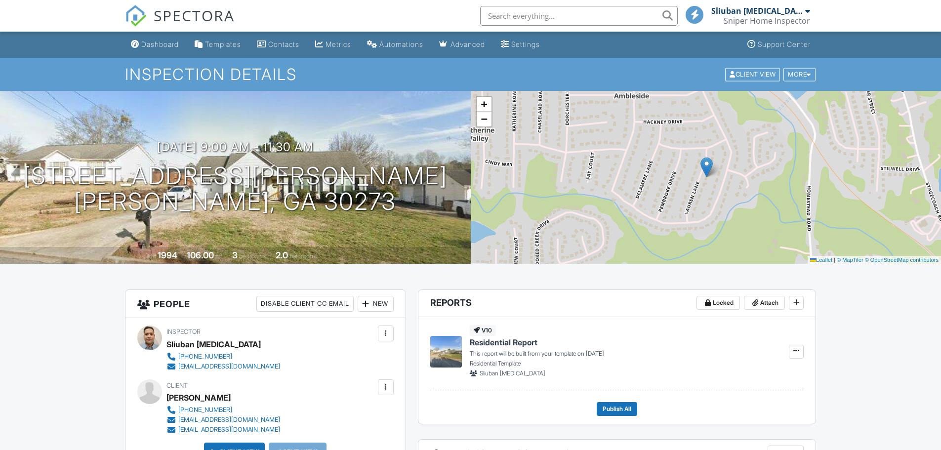
scroll to position [221, 0]
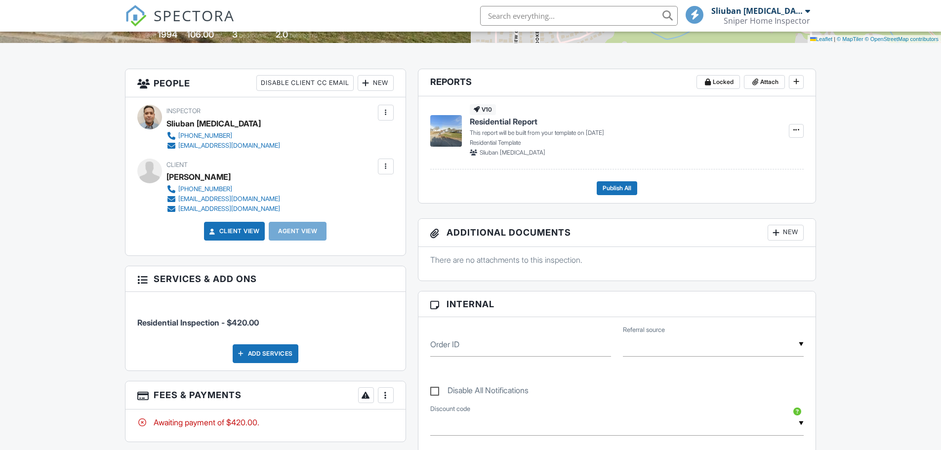
click at [371, 91] on div "New" at bounding box center [376, 83] width 36 height 16
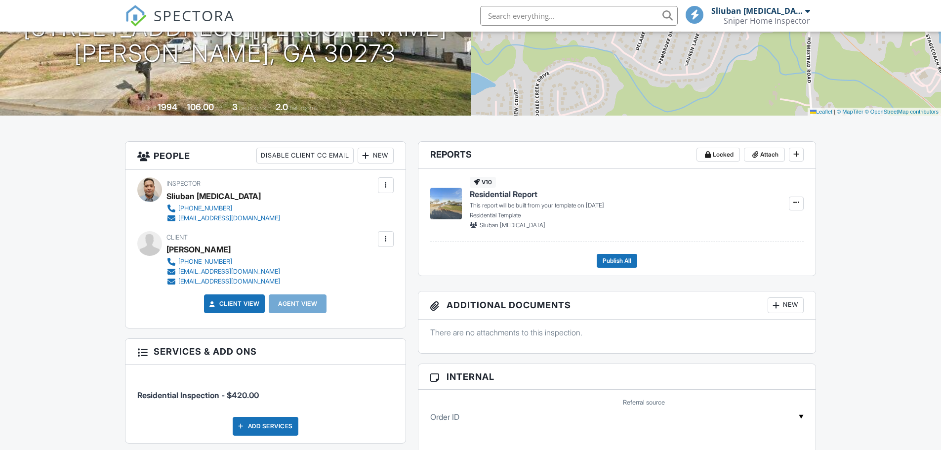
click at [371, 154] on div "New" at bounding box center [376, 156] width 36 height 16
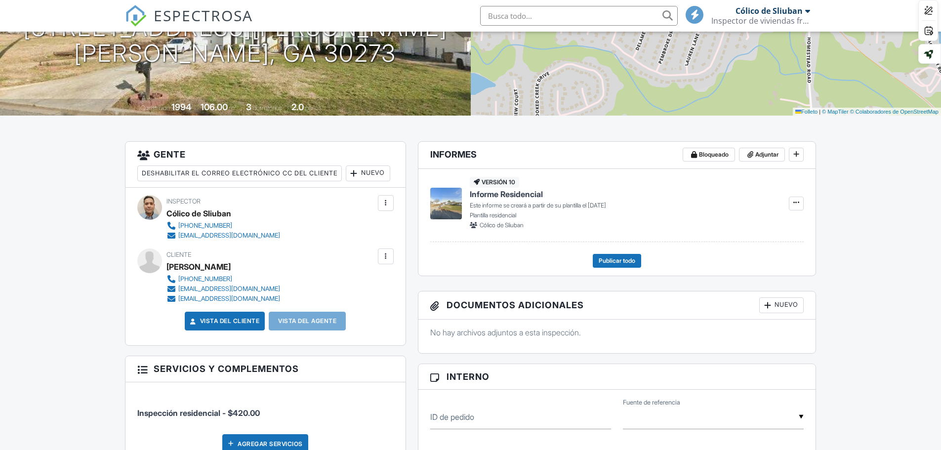
click at [379, 149] on h3 "Gente Deshabilitar el correo electrónico CC del cliente Nuevo Cliente Agente de…" at bounding box center [265, 164] width 280 height 45
click at [361, 176] on font "Nuevo" at bounding box center [373, 172] width 24 height 7
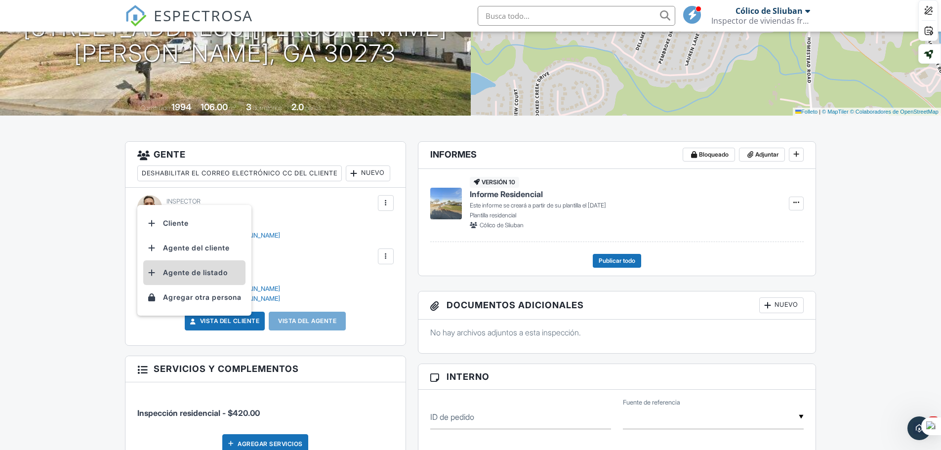
click at [208, 269] on font "Agente de listado" at bounding box center [195, 272] width 65 height 8
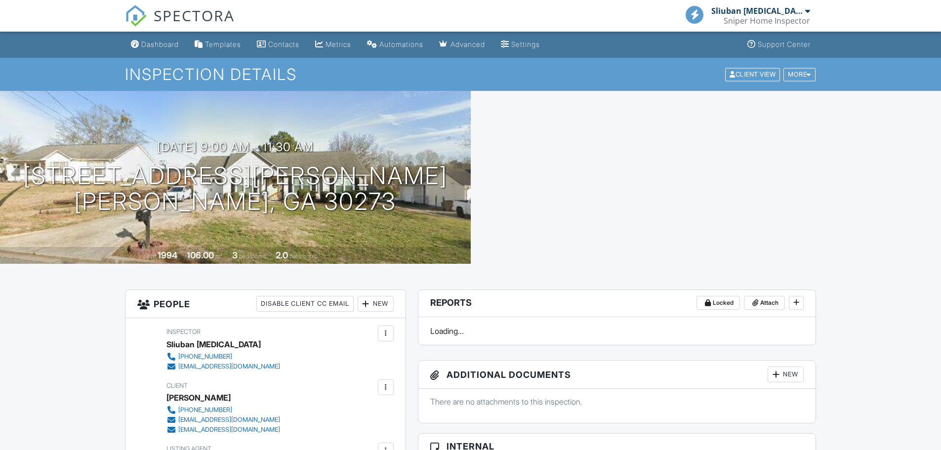
click at [385, 446] on div at bounding box center [386, 451] width 10 height 10
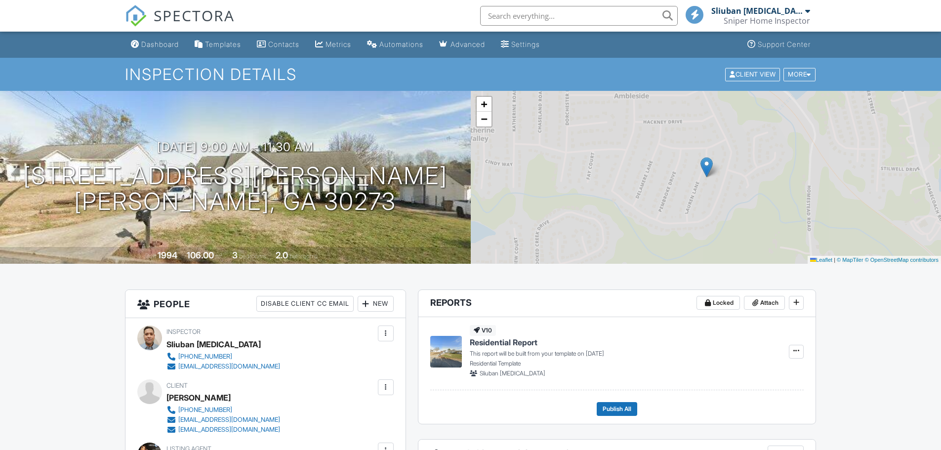
scroll to position [148, 0]
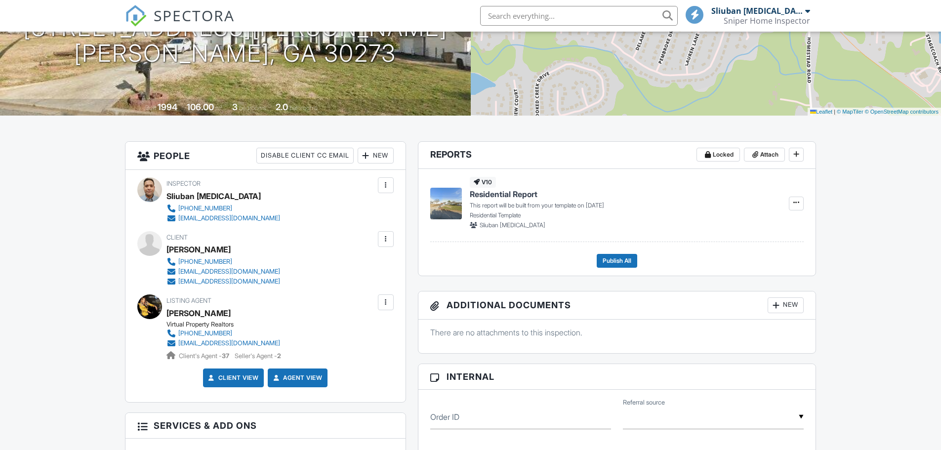
click at [387, 301] on div at bounding box center [386, 302] width 10 height 10
click at [387, 300] on div at bounding box center [386, 302] width 10 height 10
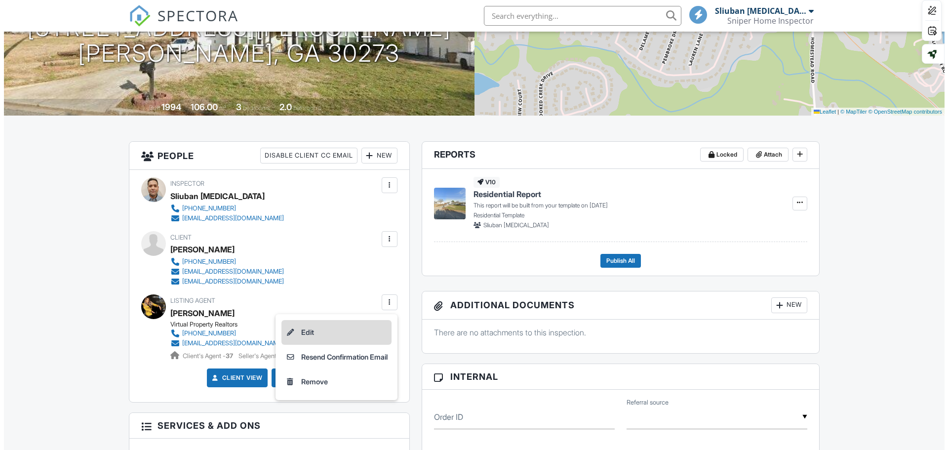
scroll to position [0, 0]
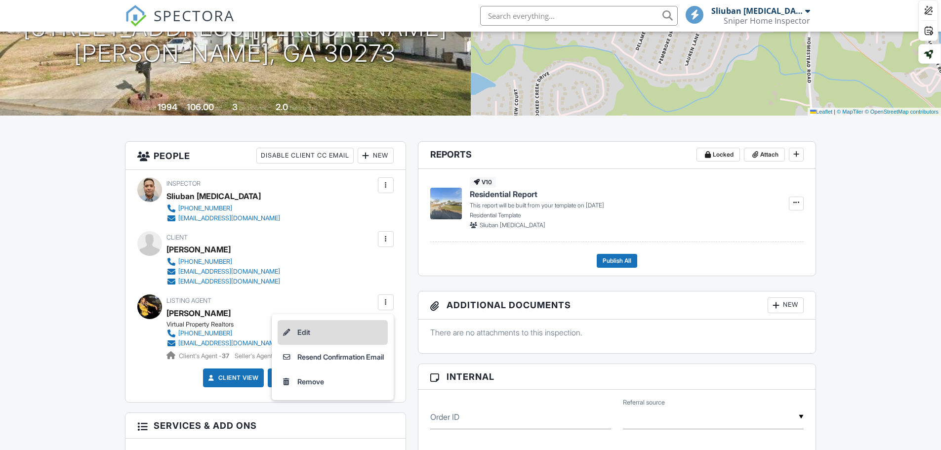
click at [307, 331] on li "Edit" at bounding box center [333, 332] width 110 height 25
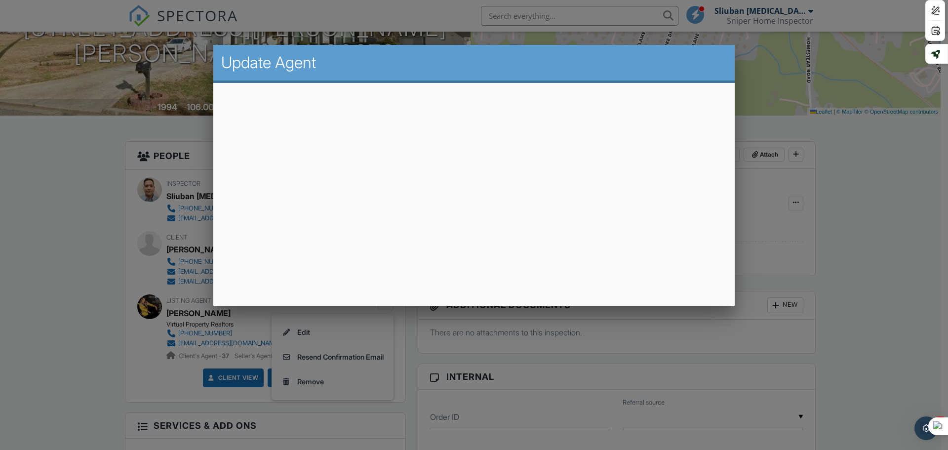
drag, startPoint x: 451, startPoint y: 57, endPoint x: 543, endPoint y: 66, distance: 92.4
click at [490, 62] on h2 "Update Agent" at bounding box center [474, 63] width 506 height 20
click at [568, 69] on h2 "Update Agent" at bounding box center [474, 63] width 506 height 20
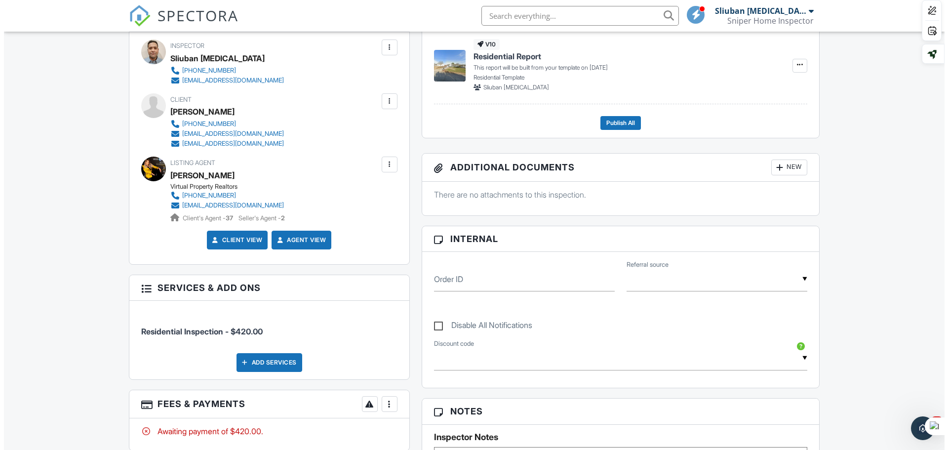
scroll to position [262, 0]
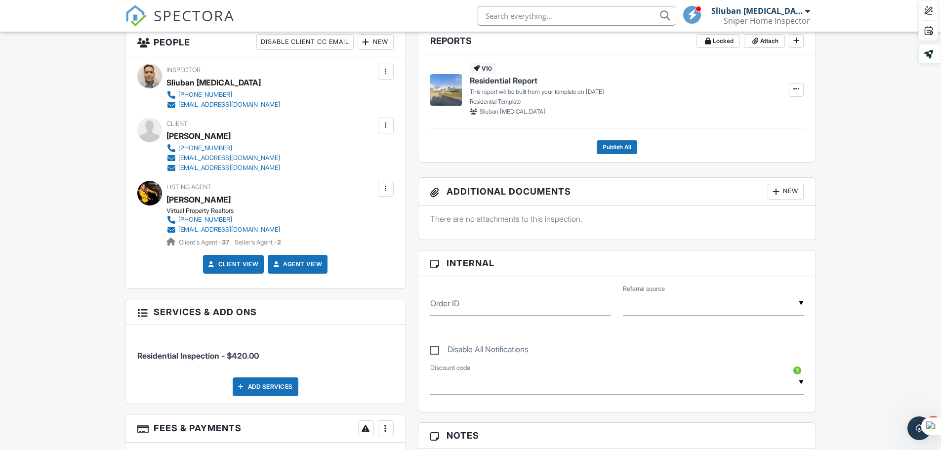
click at [385, 127] on div at bounding box center [386, 126] width 10 height 10
click at [388, 126] on div at bounding box center [386, 126] width 10 height 10
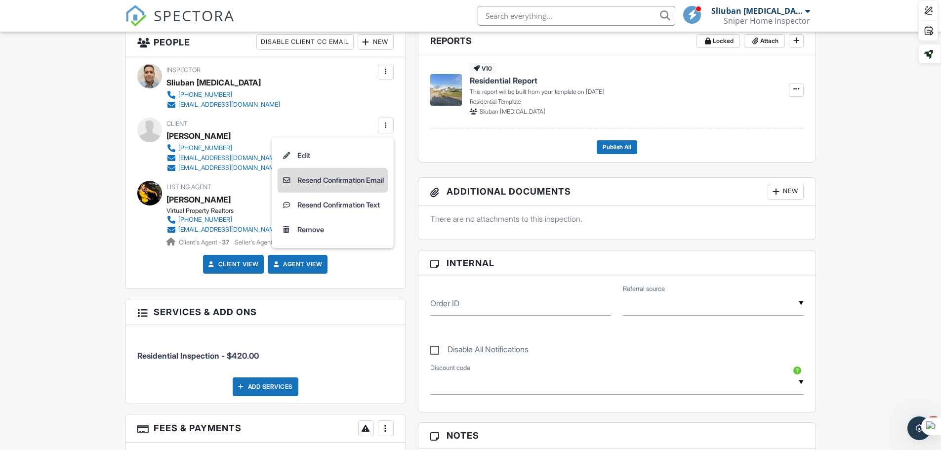
click at [342, 180] on li "Resend Confirmation Email" at bounding box center [333, 180] width 110 height 25
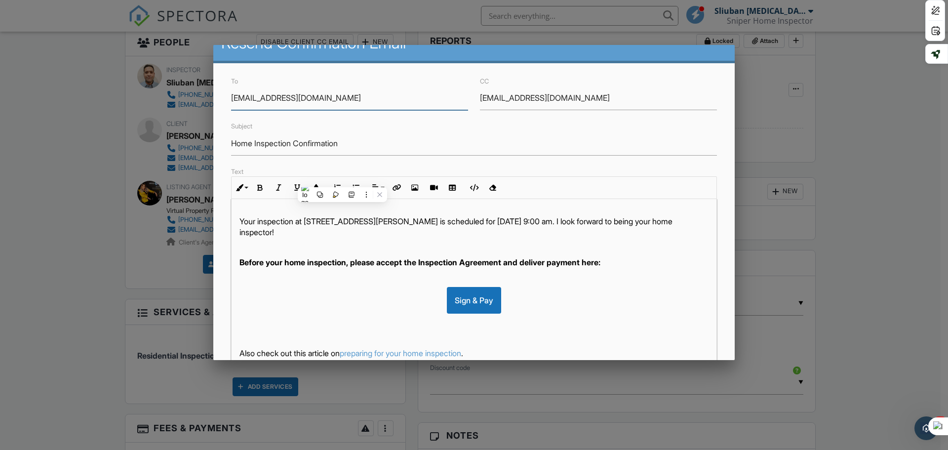
scroll to position [0, 0]
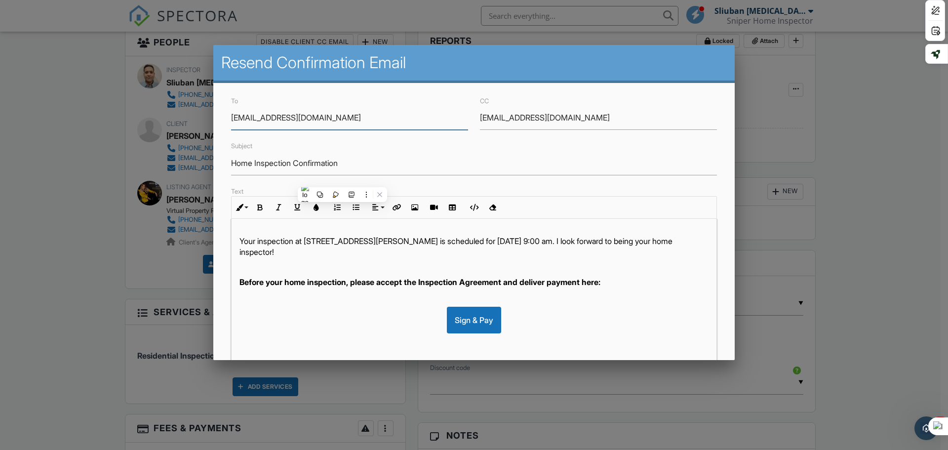
click at [346, 116] on input "[EMAIL_ADDRESS][DOMAIN_NAME]" at bounding box center [349, 118] width 237 height 24
drag, startPoint x: 346, startPoint y: 116, endPoint x: 219, endPoint y: 115, distance: 127.0
click at [219, 115] on div "To [EMAIL_ADDRESS][DOMAIN_NAME] CC [EMAIL_ADDRESS][DOMAIN_NAME] Subject Home In…" at bounding box center [474, 307] width 522 height 448
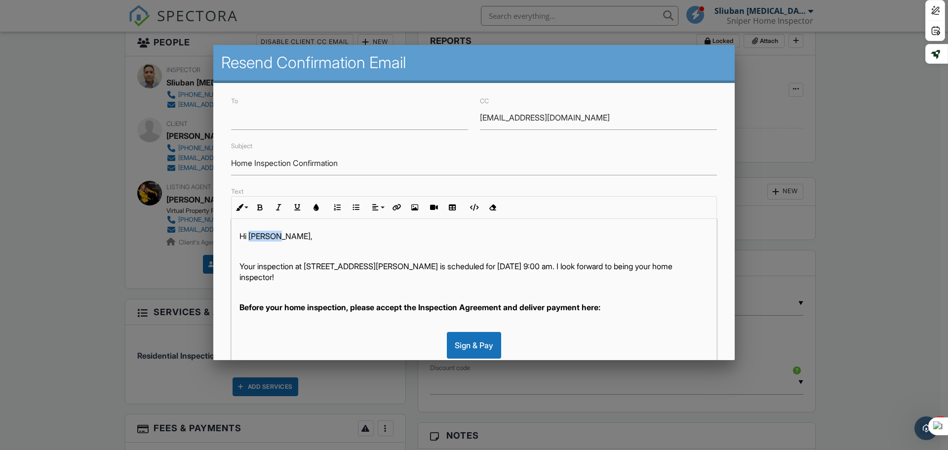
drag, startPoint x: 279, startPoint y: 235, endPoint x: 250, endPoint y: 237, distance: 28.2
click at [250, 237] on p "Hi [PERSON_NAME]," at bounding box center [474, 236] width 469 height 11
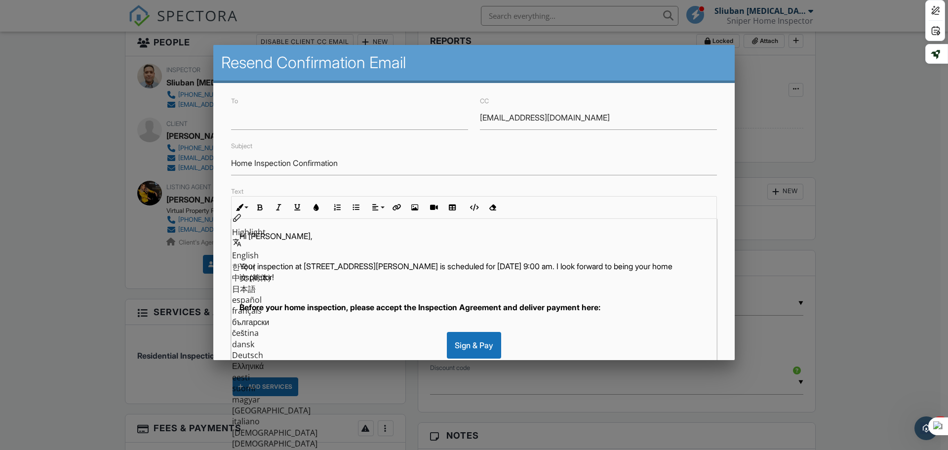
scroll to position [25, 0]
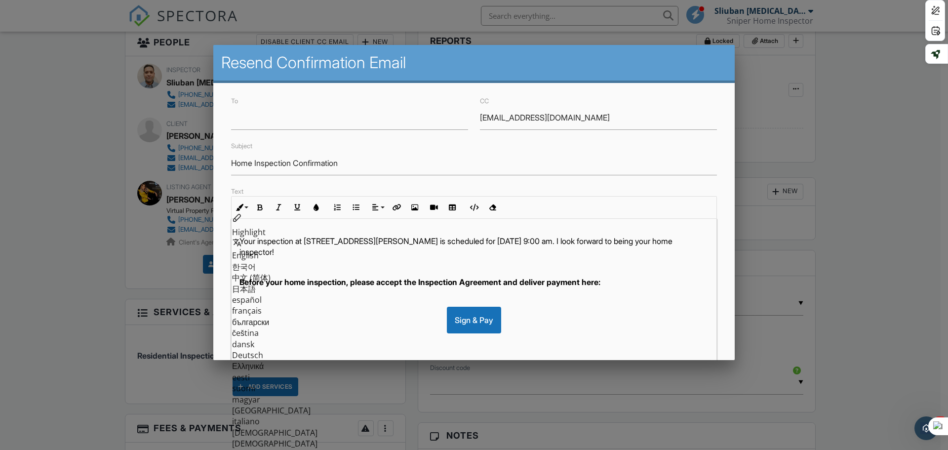
click at [865, 206] on div at bounding box center [474, 232] width 948 height 563
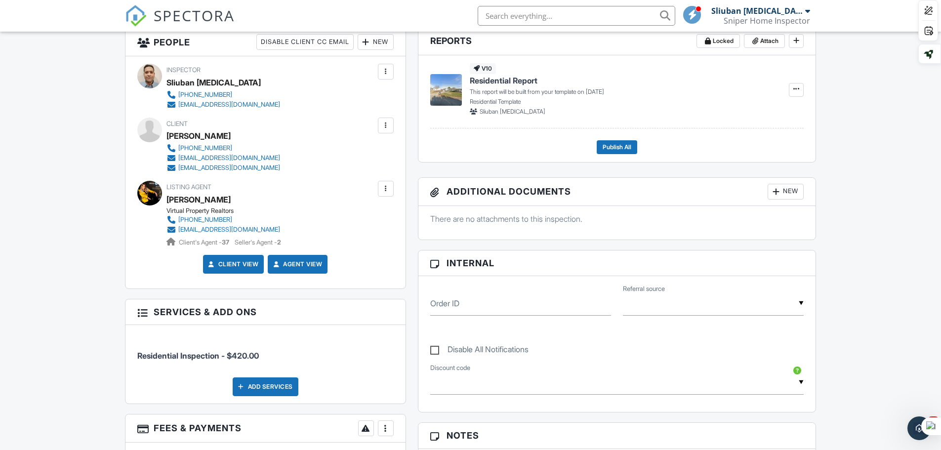
click at [386, 187] on div at bounding box center [386, 189] width 10 height 10
click at [386, 189] on div at bounding box center [386, 189] width 10 height 10
click at [343, 239] on li "Resend Confirmation Email" at bounding box center [333, 243] width 110 height 25
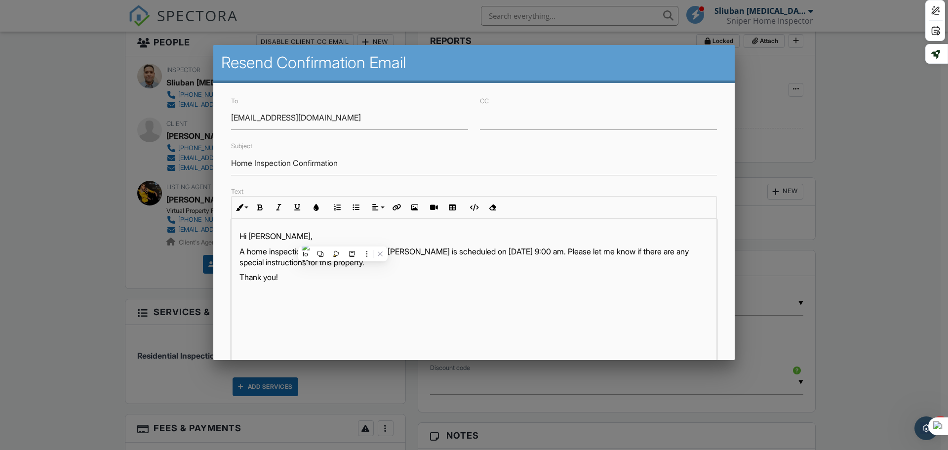
click at [356, 308] on div "Hi Nidia Guzman, A home inspection at 6154 Lauren Ln, Rex, GA 30273 is schedule…" at bounding box center [474, 342] width 485 height 247
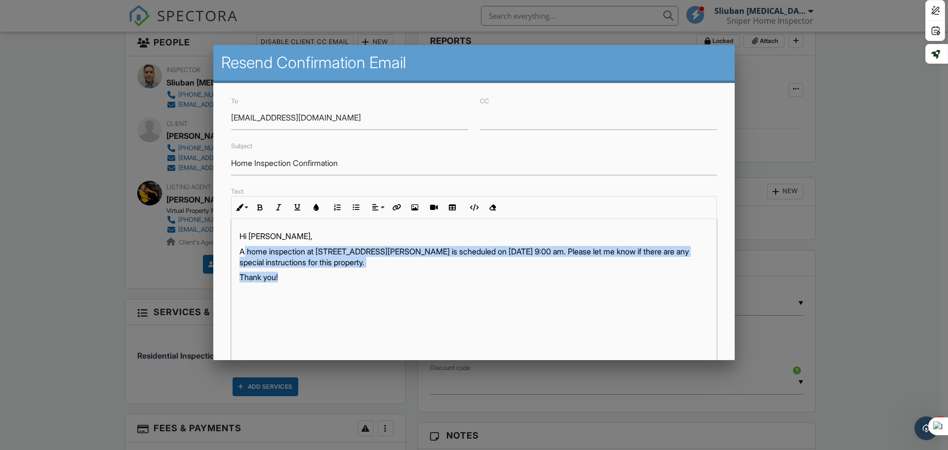
drag, startPoint x: 302, startPoint y: 278, endPoint x: 241, endPoint y: 241, distance: 72.3
click at [243, 245] on div "Hi Nidia Guzman, A home inspection at 6154 Lauren Ln, Rex, GA 30273 is schedule…" at bounding box center [474, 342] width 485 height 247
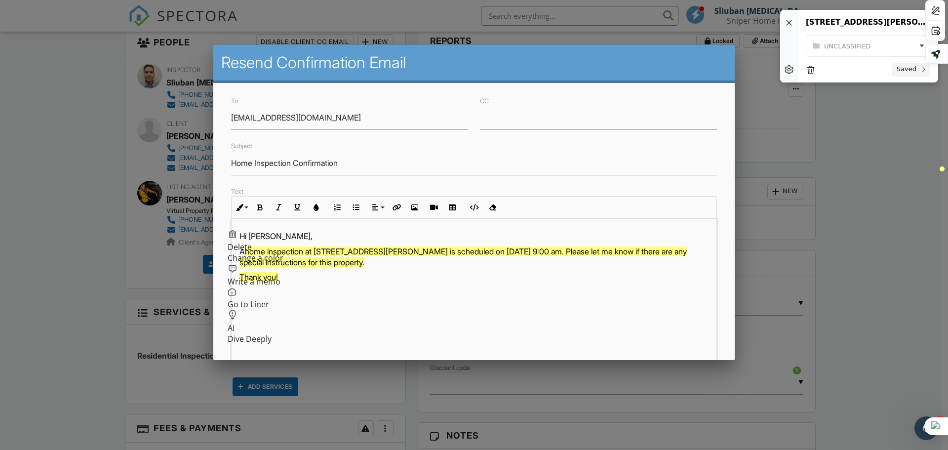
click at [313, 281] on p "Thank you!" at bounding box center [474, 277] width 469 height 11
click at [344, 237] on p "Hi [PERSON_NAME]," at bounding box center [474, 236] width 469 height 11
click at [291, 277] on p "Thank you!" at bounding box center [474, 277] width 469 height 11
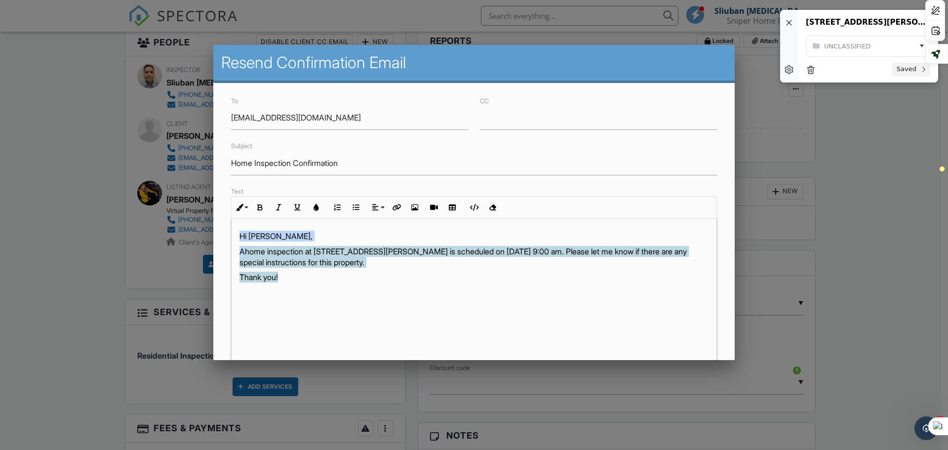
drag, startPoint x: 239, startPoint y: 234, endPoint x: 353, endPoint y: 300, distance: 132.2
click at [353, 300] on div "Hi Nidia Guzman, A home inspection at 6154 Lauren Ln, Rex, GA 30273 is schedule…" at bounding box center [474, 342] width 485 height 247
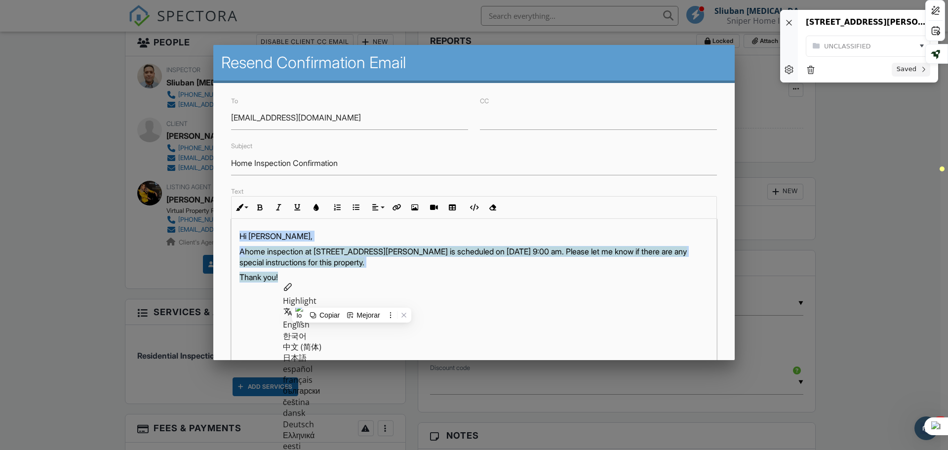
copy div "Hi Nidia Guzman, A home inspection at 6154 Lauren Ln, Rex, GA 30273 is schedule…"
click at [868, 144] on div at bounding box center [474, 232] width 948 height 563
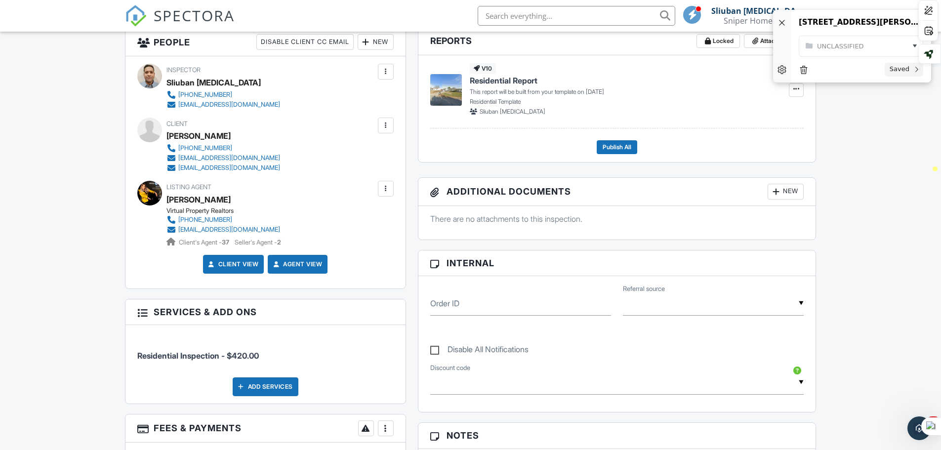
click at [389, 126] on div at bounding box center [386, 126] width 10 height 10
click at [345, 181] on li "Resend Confirmation Email" at bounding box center [333, 180] width 110 height 25
click at [0, 0] on div "Resend Confirmation Email" at bounding box center [0, 0] width 0 height 0
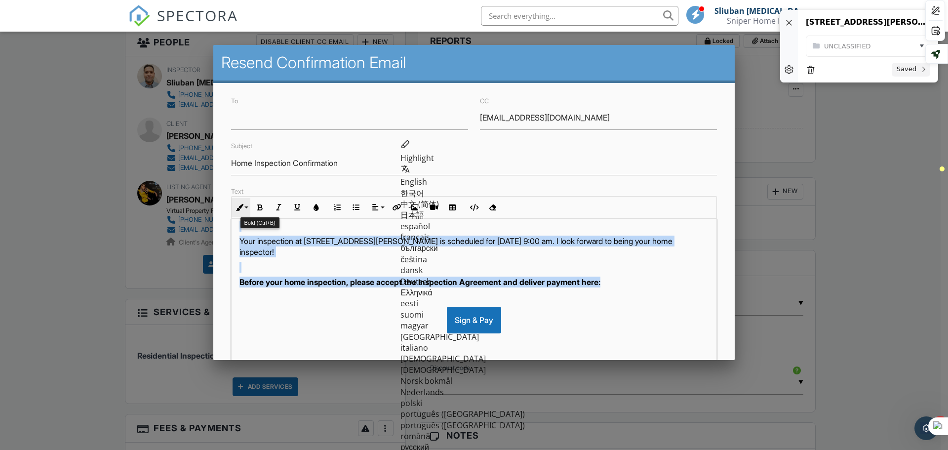
scroll to position [0, 0]
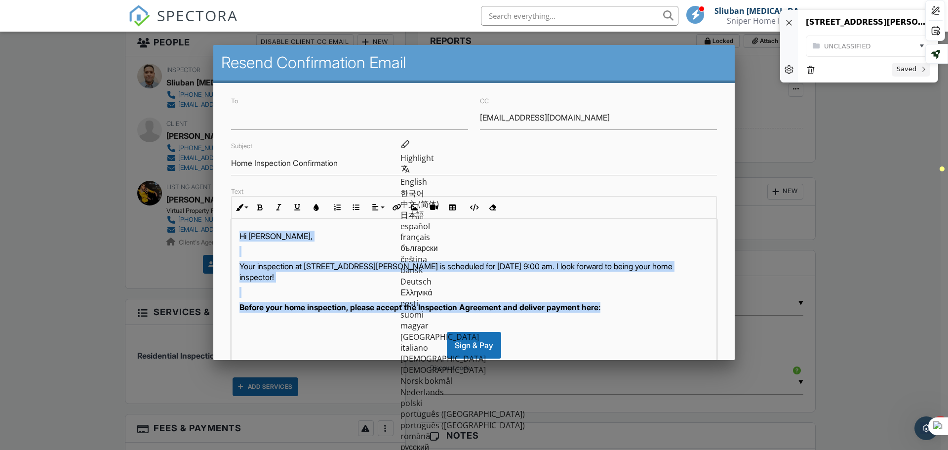
drag, startPoint x: 618, startPoint y: 281, endPoint x: 226, endPoint y: 217, distance: 397.9
click at [226, 217] on div "Text Inline Style XLarge Large Normal Small Light Small/Light Bold Italic Under…" at bounding box center [474, 325] width 498 height 281
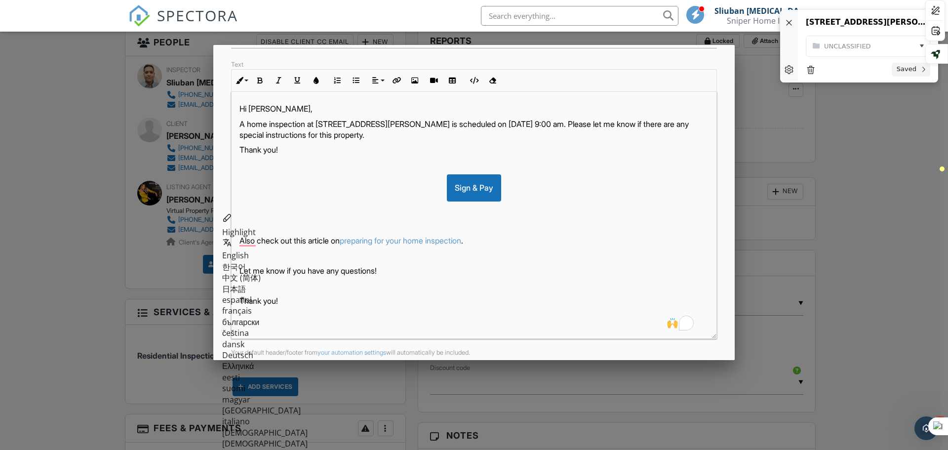
scroll to position [170, 0]
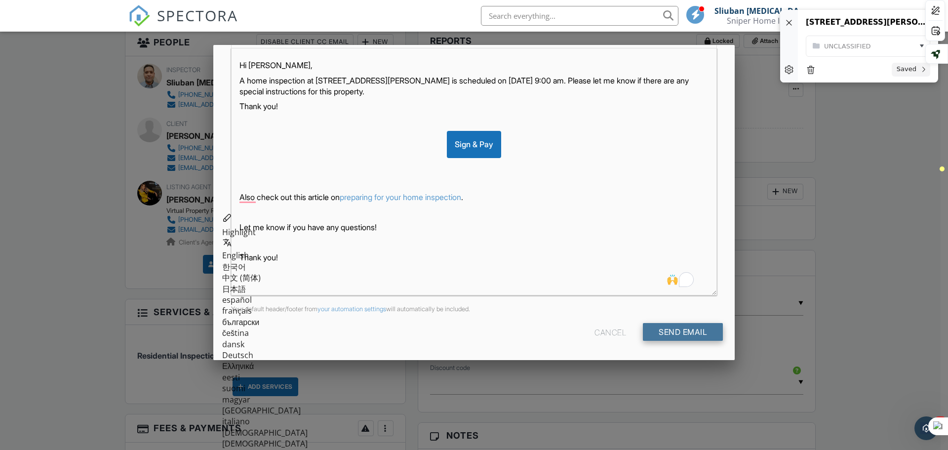
click at [659, 330] on input "Send Email" at bounding box center [683, 332] width 80 height 18
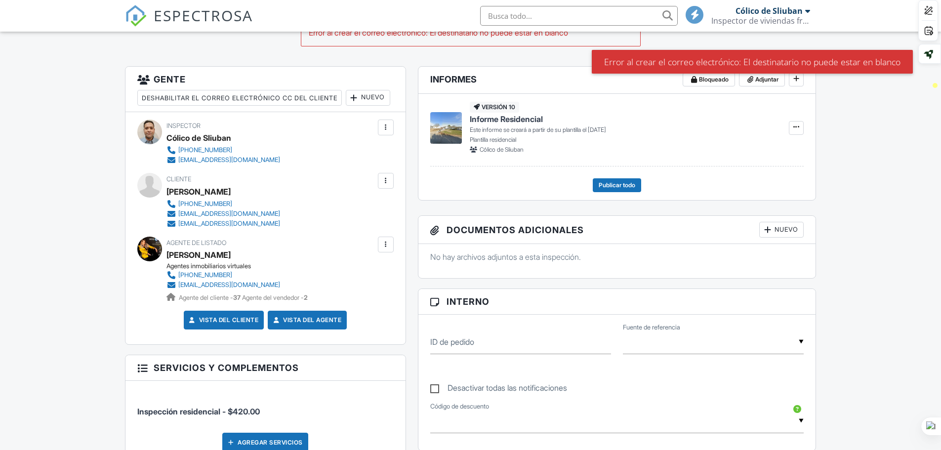
click at [386, 186] on div at bounding box center [386, 181] width 10 height 10
click at [384, 186] on div at bounding box center [386, 181] width 10 height 10
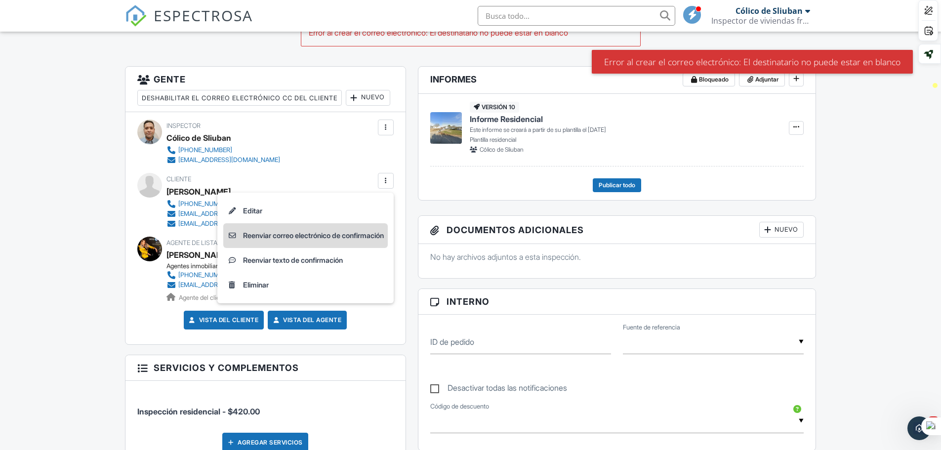
click at [326, 240] on font "Reenviar correo electrónico de confirmación" at bounding box center [313, 235] width 141 height 8
click at [0, 0] on div "To ricardoflgr203@gmail.com CC Victorescalanterealtor@gmail.com Subject Home In…" at bounding box center [0, 0] width 0 height 0
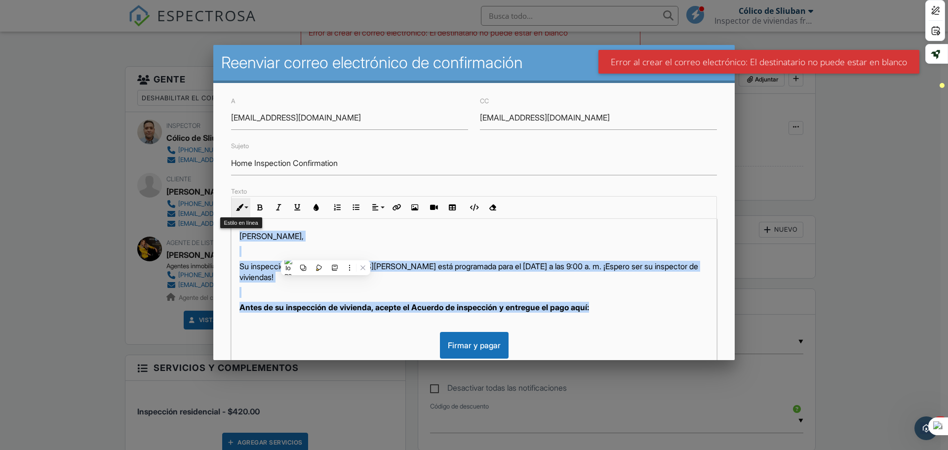
drag, startPoint x: 617, startPoint y: 308, endPoint x: 232, endPoint y: 217, distance: 394.9
click at [232, 217] on div "Estilo en línea Extra grande Grande Normal Pequeño Luz Pequeño/Ligero Atrevido …" at bounding box center [474, 331] width 486 height 270
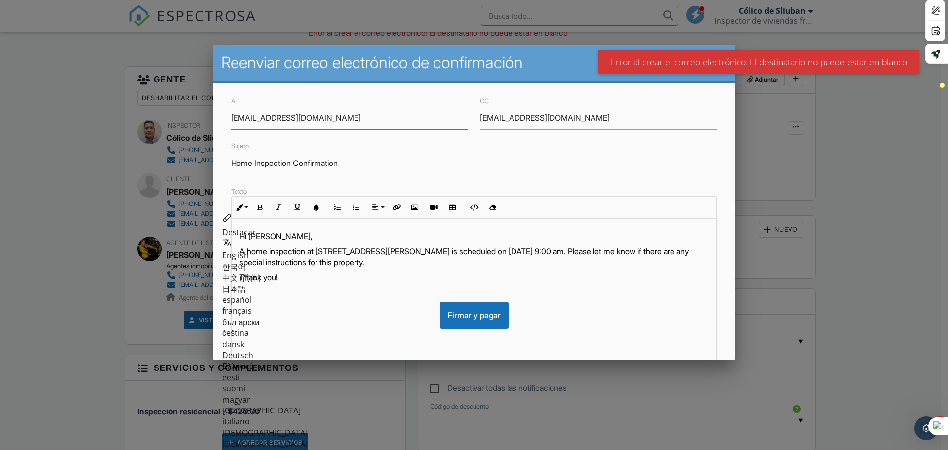
click at [282, 111] on input "[EMAIL_ADDRESS][DOMAIN_NAME]" at bounding box center [349, 118] width 237 height 24
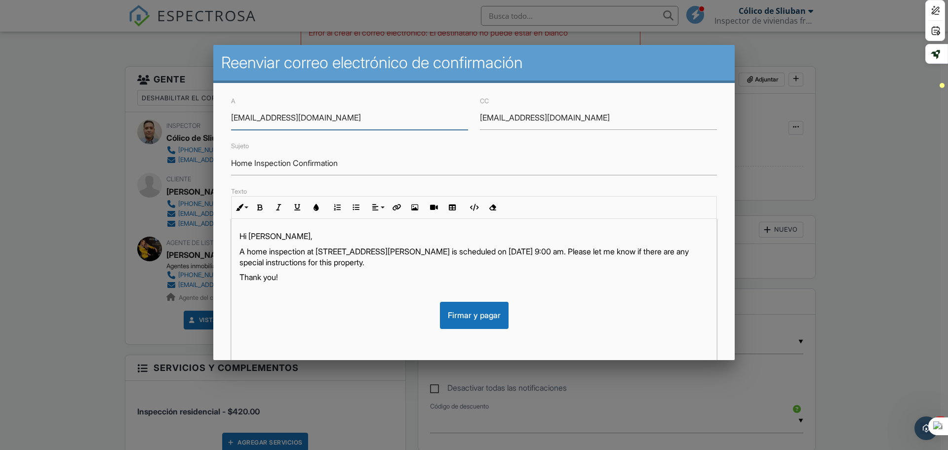
drag, startPoint x: 278, startPoint y: 118, endPoint x: 236, endPoint y: 113, distance: 42.3
click at [229, 118] on div "A ricardoflgr203@gmail.com" at bounding box center [349, 112] width 249 height 35
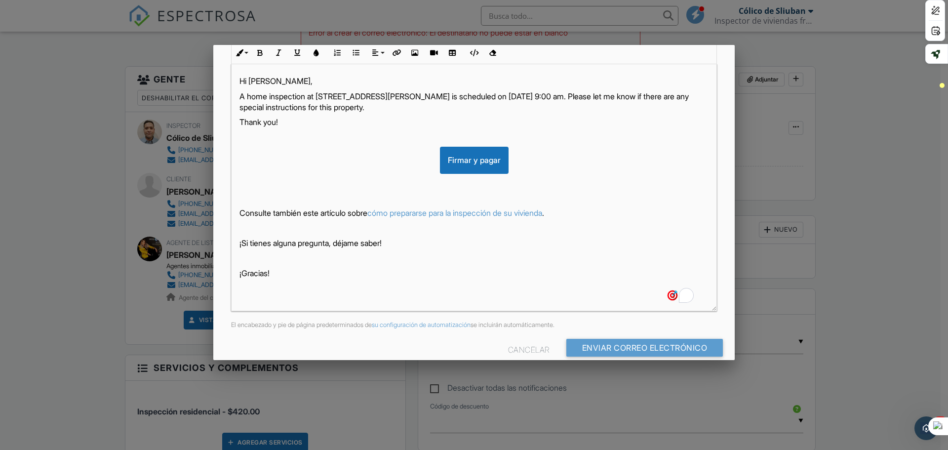
scroll to position [170, 0]
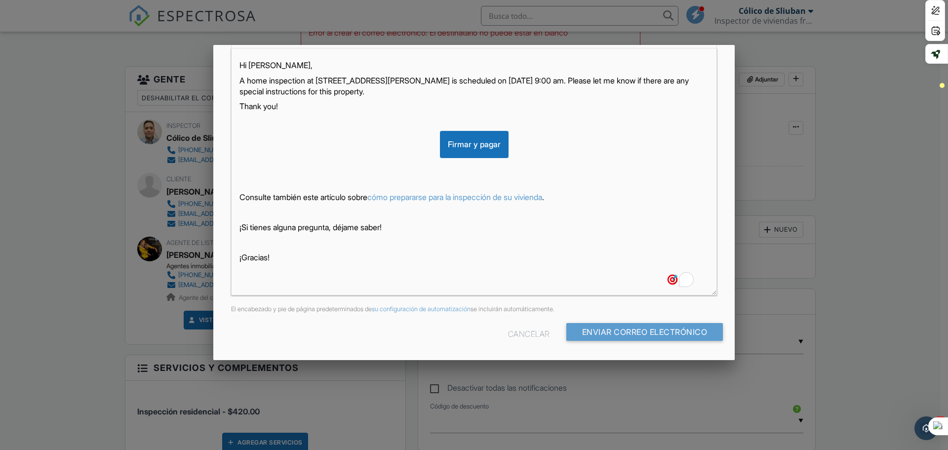
type input "[EMAIL_ADDRESS][DOMAIN_NAME]"
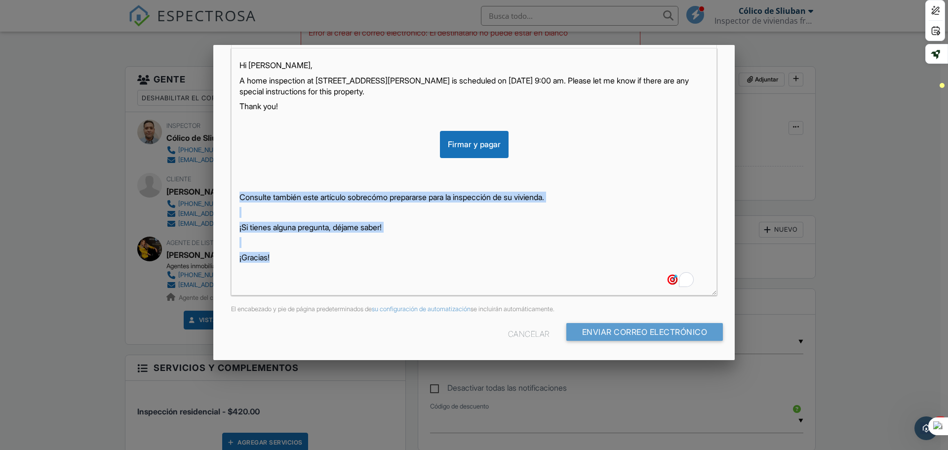
drag, startPoint x: 241, startPoint y: 194, endPoint x: 319, endPoint y: 262, distance: 104.0
click at [319, 262] on div "Hi Nidia Guzman, A home inspection at 6154 Lauren Ln, Rex, GA 30273 is schedule…" at bounding box center [474, 171] width 485 height 247
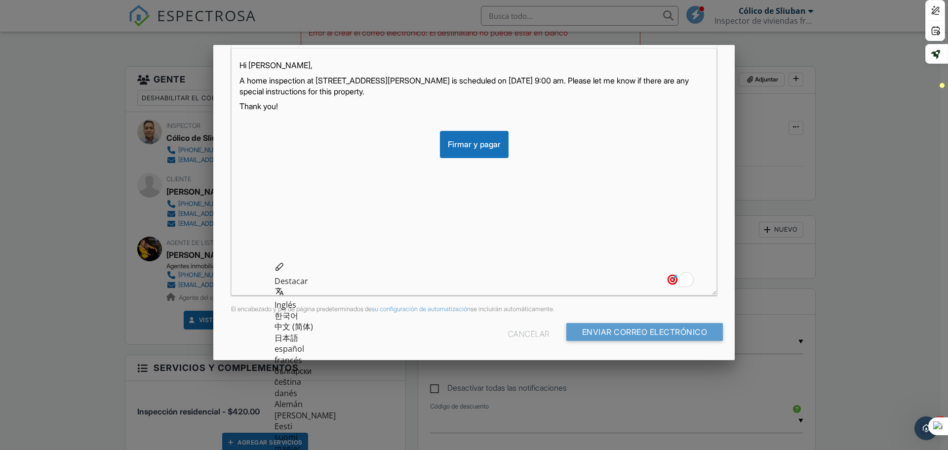
click at [515, 332] on font "Cancelar" at bounding box center [528, 334] width 41 height 10
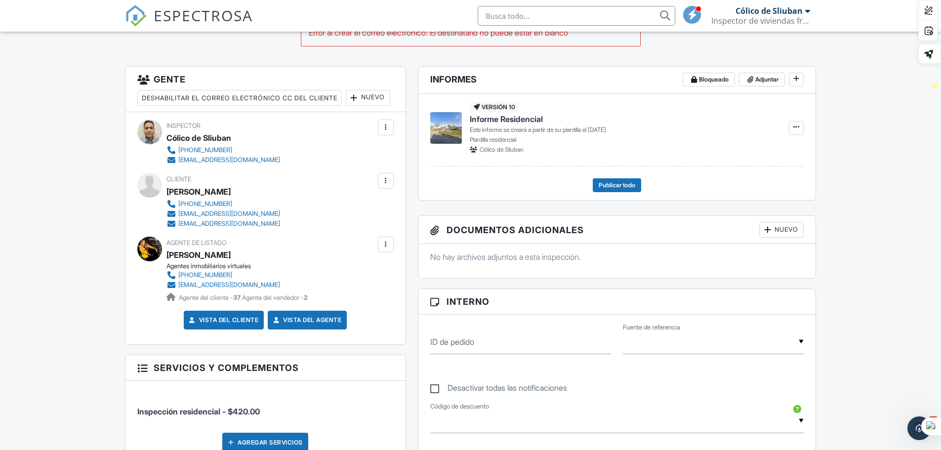
click at [384, 249] on div at bounding box center [386, 245] width 10 height 10
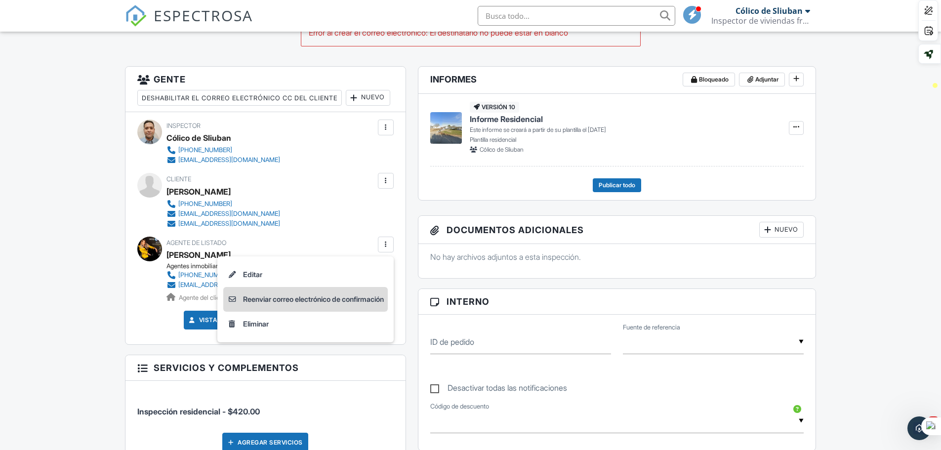
click at [277, 303] on font "Reenviar correo electrónico de confirmación" at bounding box center [313, 299] width 141 height 8
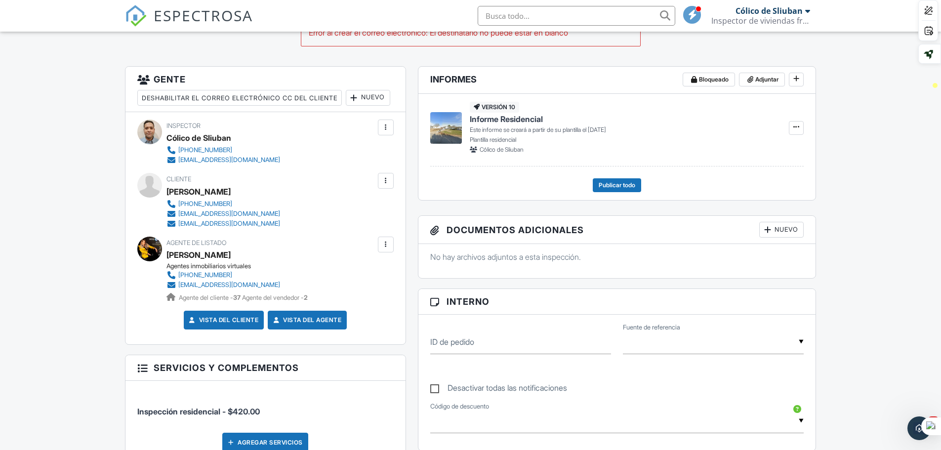
click at [389, 249] on div at bounding box center [386, 245] width 10 height 10
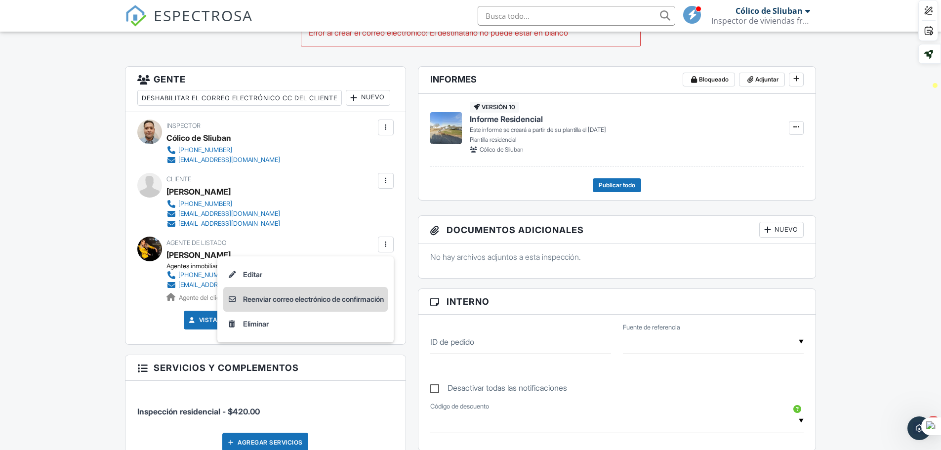
click at [320, 303] on font "Reenviar correo electrónico de confirmación" at bounding box center [313, 299] width 141 height 8
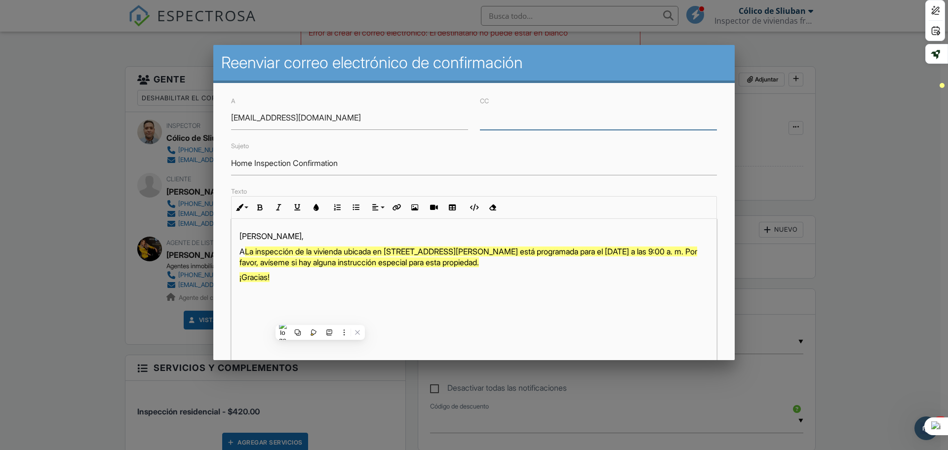
click at [499, 123] on input "CC" at bounding box center [598, 118] width 237 height 24
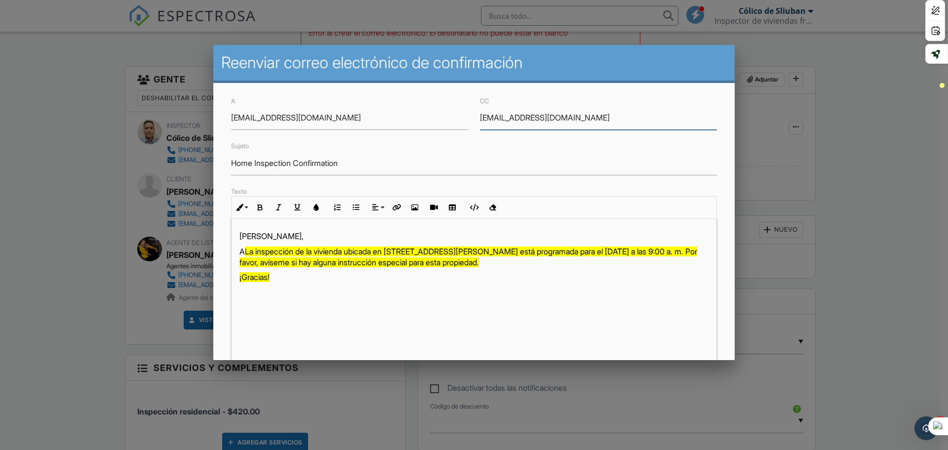
type input "victorescalante@gmail.com"
click at [247, 248] on font "La inspección de la vivienda ubicada en [STREET_ADDRESS][PERSON_NAME] está prog…" at bounding box center [469, 257] width 458 height 21
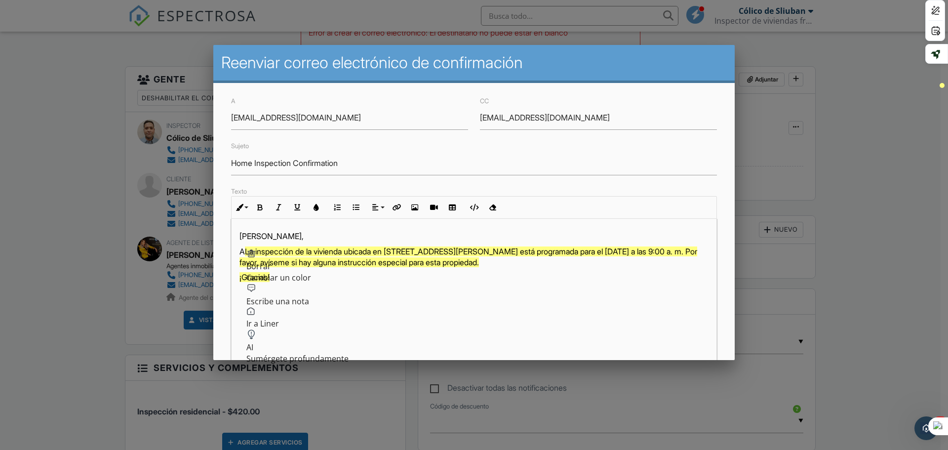
click at [337, 298] on div "Hola Nidia Guzmán, A La inspección de la vivienda ubicada en 6154 Lauren Ln, Re…" at bounding box center [474, 342] width 485 height 247
click at [296, 275] on p "¡Gracias!" at bounding box center [474, 277] width 469 height 11
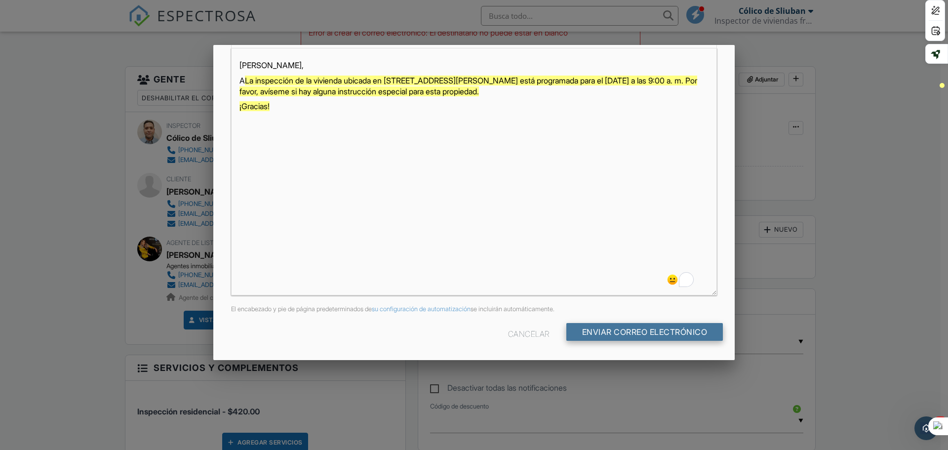
click at [615, 333] on input "Enviar correo electrónico" at bounding box center [645, 332] width 157 height 18
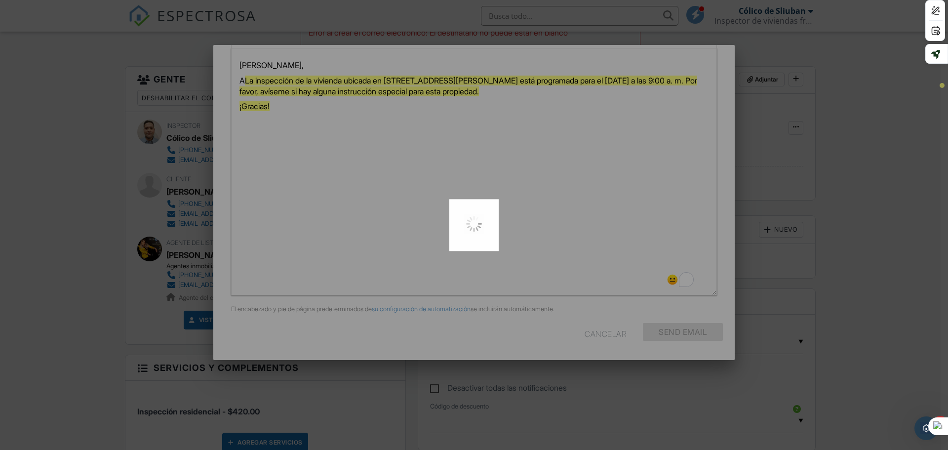
type input "Send Email"
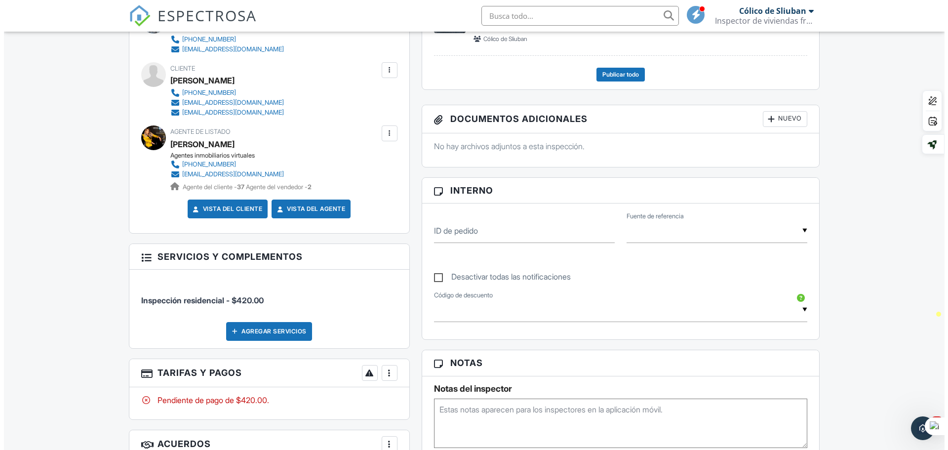
scroll to position [124, 0]
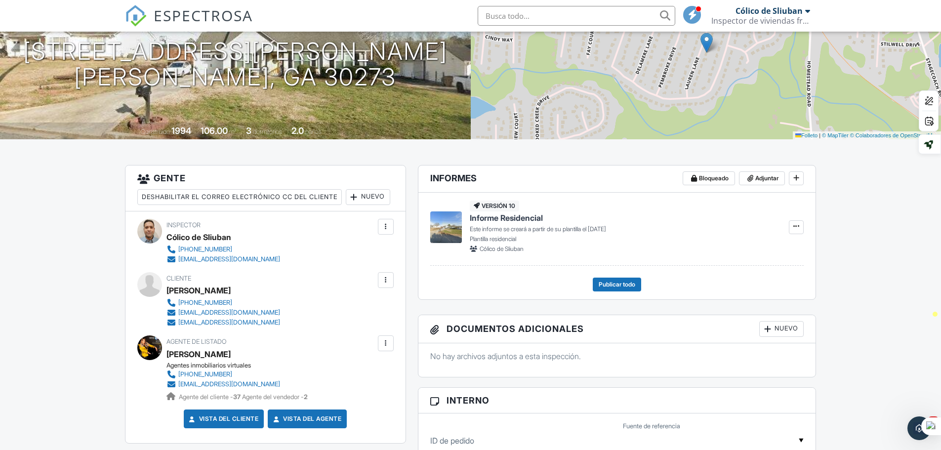
click at [387, 285] on div at bounding box center [386, 280] width 10 height 10
click at [386, 285] on div at bounding box center [386, 280] width 10 height 10
click at [388, 348] on div at bounding box center [386, 343] width 10 height 10
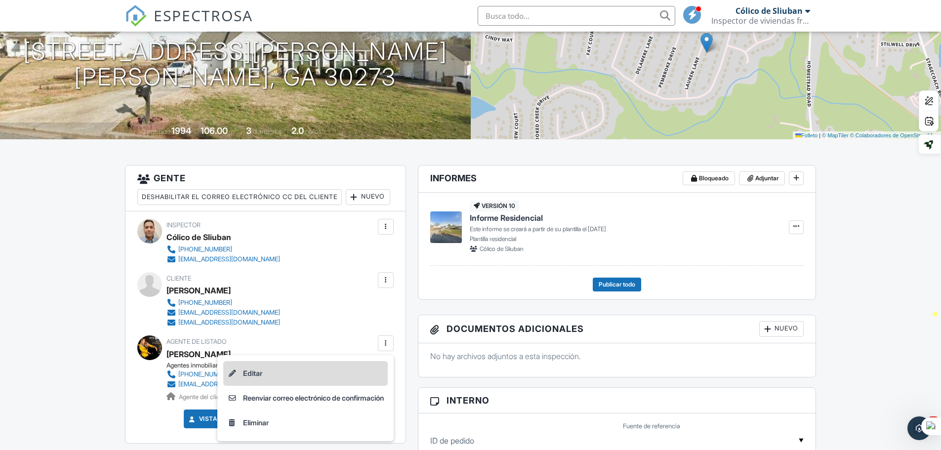
click at [257, 386] on li "Editar" at bounding box center [305, 373] width 165 height 25
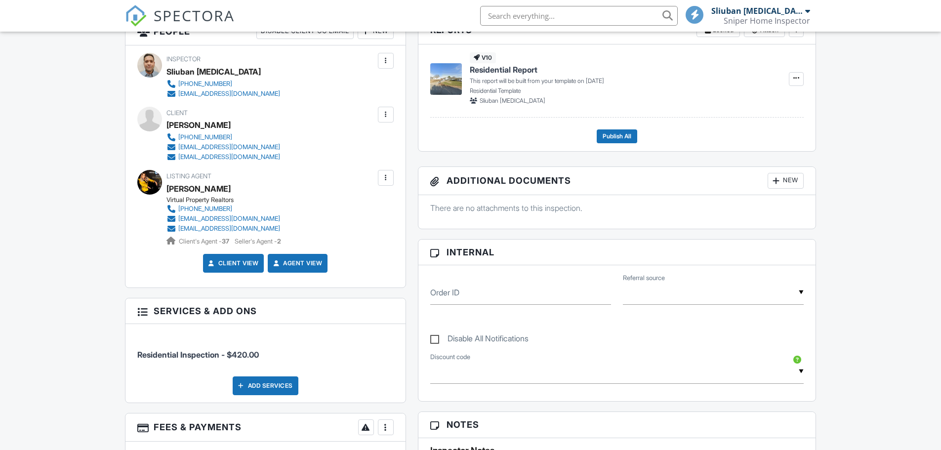
click at [385, 175] on div at bounding box center [386, 178] width 10 height 10
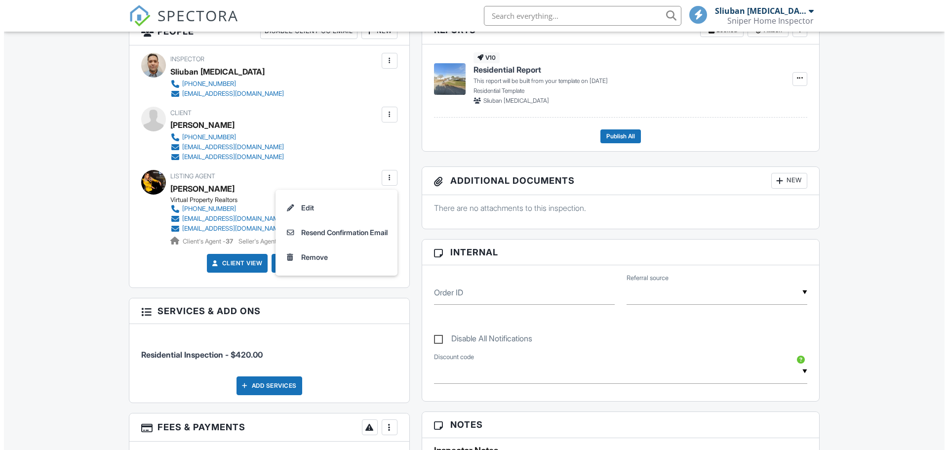
scroll to position [273, 0]
click at [342, 232] on li "Resend Confirmation Email" at bounding box center [333, 232] width 110 height 25
click at [0, 0] on div "To shelleypas@gmail.com CC victorescalanterealtor@gmail.com Subject Home Inspec…" at bounding box center [0, 0] width 0 height 0
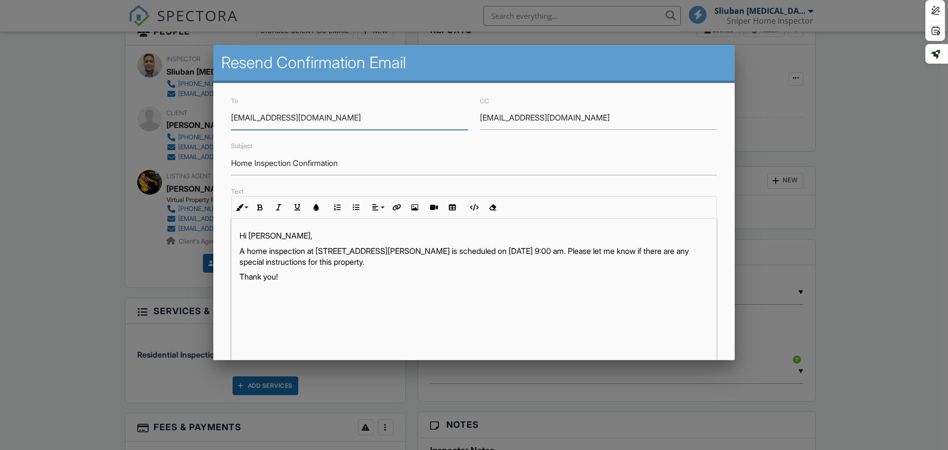
scroll to position [170, 0]
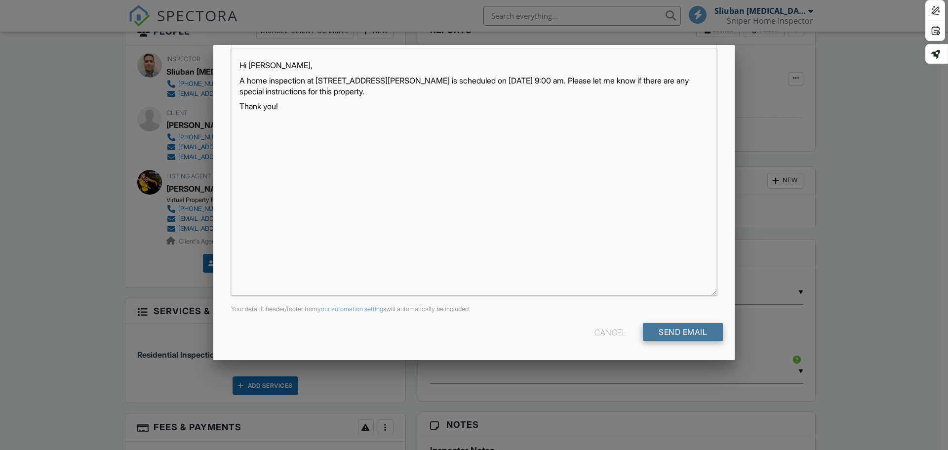
click at [680, 333] on input "Send Email" at bounding box center [683, 332] width 80 height 18
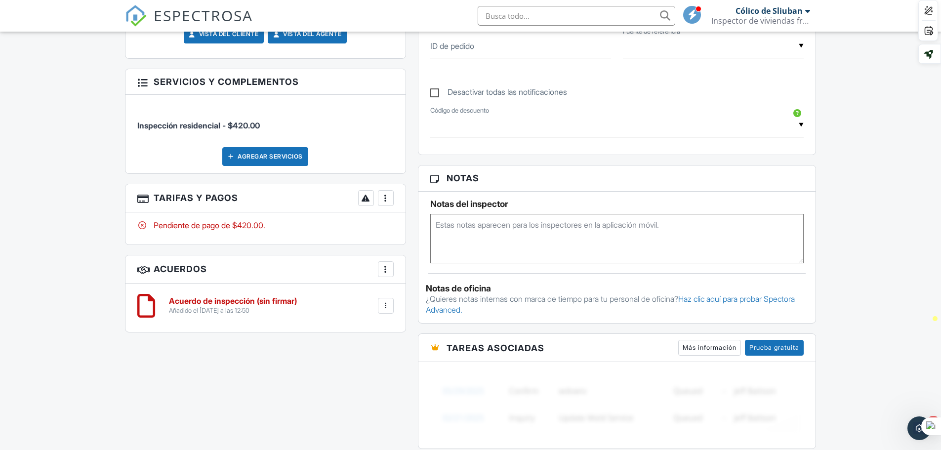
scroll to position [223, 0]
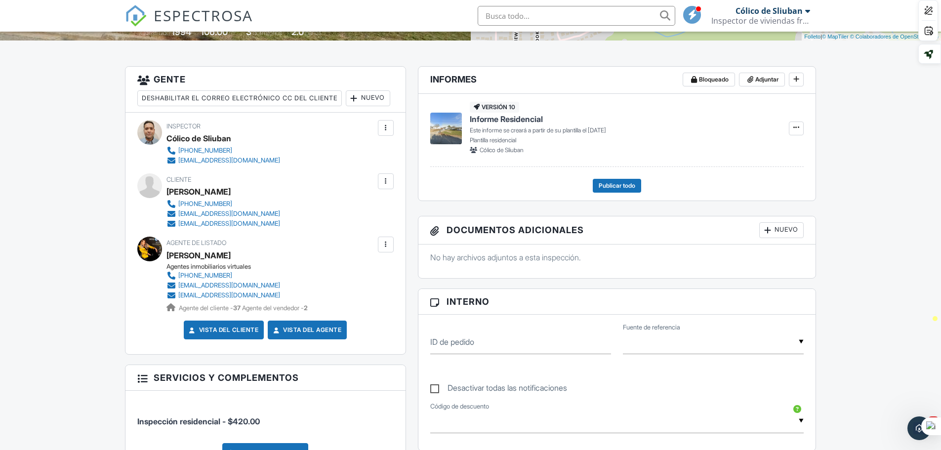
click at [808, 13] on div at bounding box center [807, 11] width 5 height 8
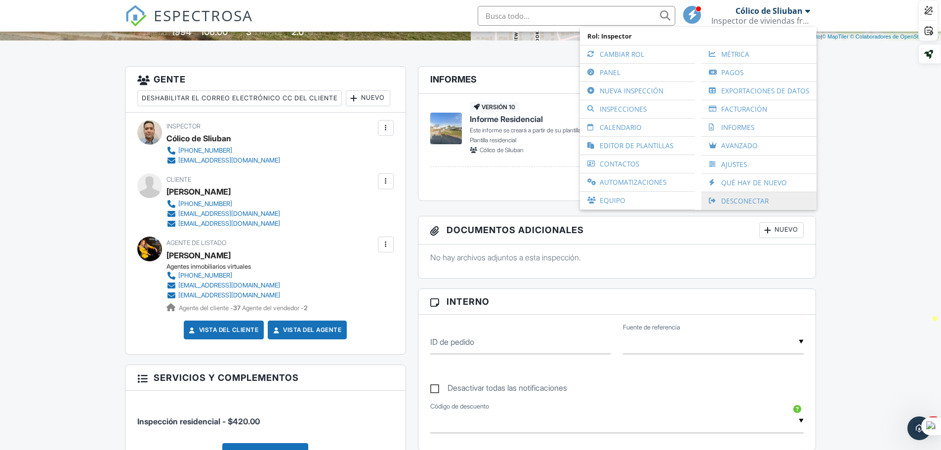
click at [750, 194] on link "Desconectar" at bounding box center [758, 201] width 105 height 18
